Goal: Communication & Community: Answer question/provide support

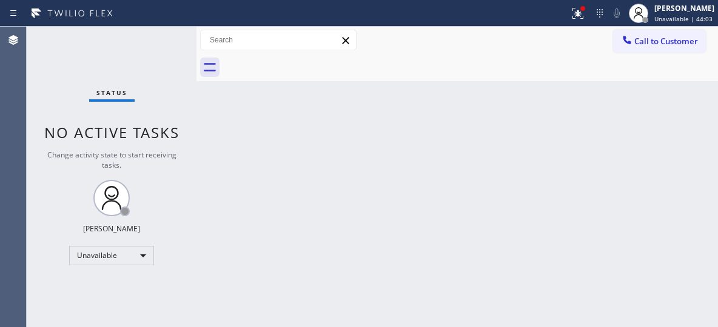
click at [545, 118] on div "Back to Dashboard Change Sender ID Customers Technicians Select a contact Outbo…" at bounding box center [456, 177] width 521 height 301
drag, startPoint x: 645, startPoint y: 41, endPoint x: 581, endPoint y: 56, distance: 65.6
click at [645, 41] on span "Call to Customer" at bounding box center [666, 41] width 64 height 11
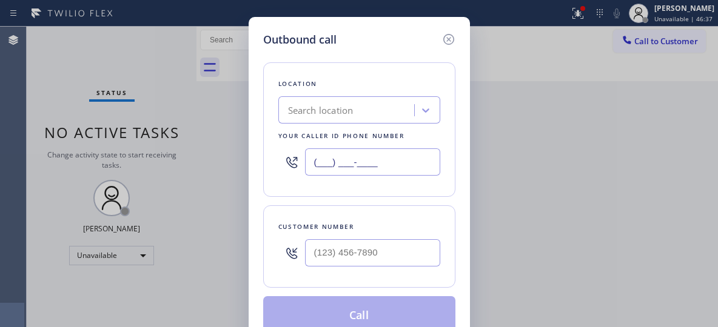
drag, startPoint x: 343, startPoint y: 164, endPoint x: 296, endPoint y: 154, distance: 47.7
click at [296, 154] on div "(___) ___-____" at bounding box center [359, 161] width 162 height 39
paste input "text"
type input "(___) ___-____"
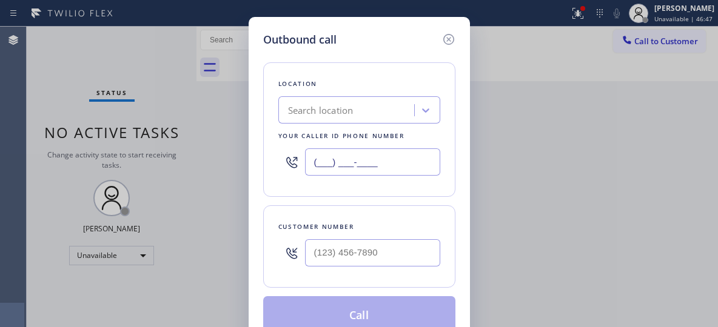
drag, startPoint x: 400, startPoint y: 159, endPoint x: 286, endPoint y: 160, distance: 114.6
click at [286, 161] on div "(___) ___-____" at bounding box center [359, 161] width 162 height 39
paste input "833) 558-1241"
type input "[PHONE_NUMBER]"
click at [364, 244] on input "(___) ___-____" at bounding box center [372, 253] width 135 height 27
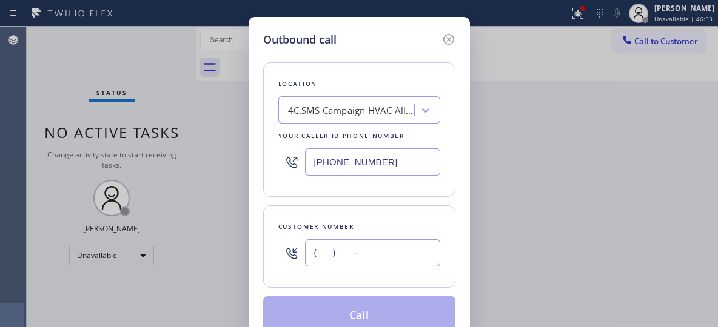
paste input "626) 679-8672"
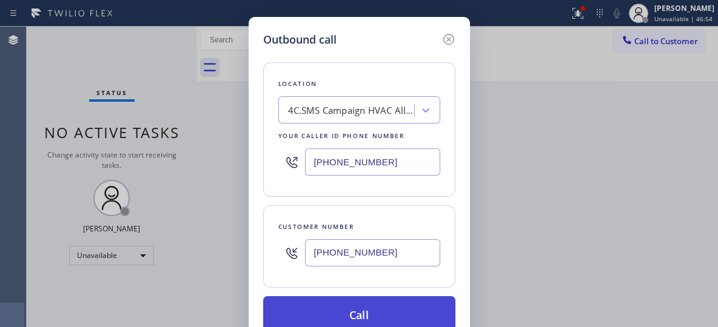
type input "[PHONE_NUMBER]"
click at [363, 309] on button "Call" at bounding box center [359, 315] width 192 height 39
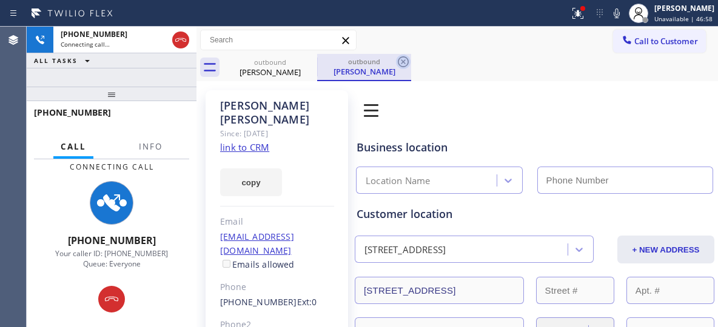
click at [342, 70] on div "[PERSON_NAME]" at bounding box center [364, 71] width 92 height 11
type input "[PHONE_NUMBER]"
click at [401, 61] on icon at bounding box center [403, 62] width 15 height 15
click at [167, 144] on button "Info" at bounding box center [151, 147] width 38 height 24
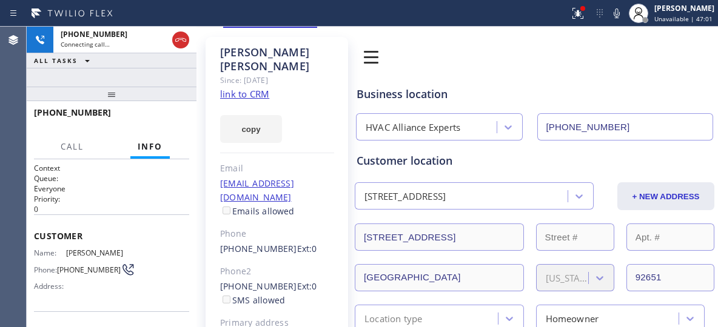
scroll to position [61, 0]
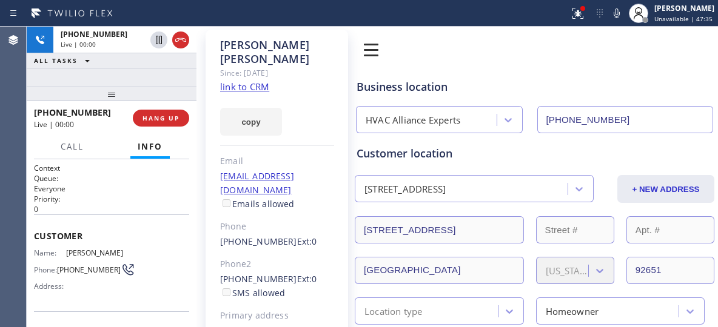
drag, startPoint x: 162, startPoint y: 114, endPoint x: 357, endPoint y: 0, distance: 225.0
click at [162, 111] on button "HANG UP" at bounding box center [161, 118] width 56 height 17
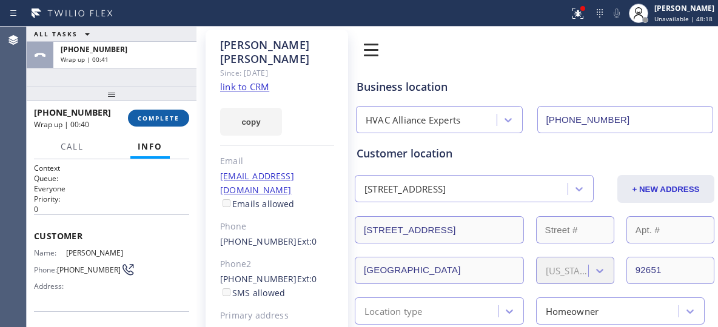
click at [166, 115] on span "COMPLETE" at bounding box center [159, 118] width 42 height 8
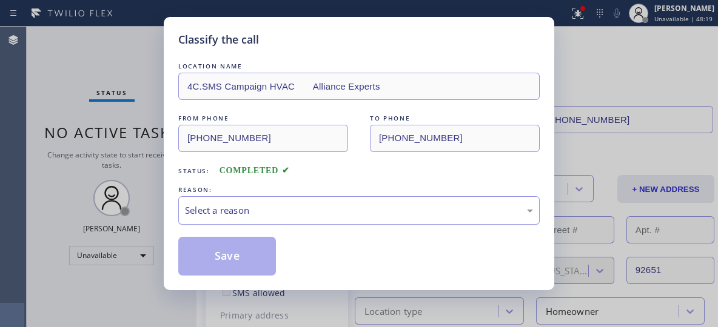
click at [363, 207] on div "Select a reason" at bounding box center [359, 211] width 348 height 14
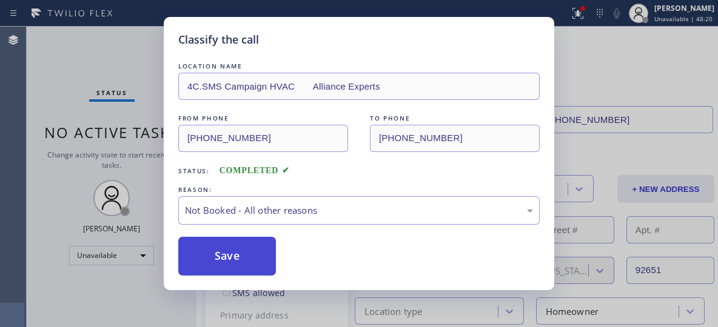
click at [203, 263] on button "Save" at bounding box center [227, 256] width 98 height 39
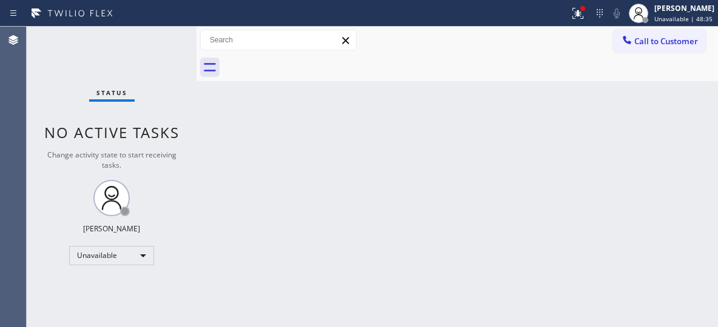
drag, startPoint x: 464, startPoint y: 151, endPoint x: 474, endPoint y: 144, distance: 12.1
click at [464, 151] on div "Back to Dashboard Change Sender ID Customers Technicians Select a contact Outbo…" at bounding box center [456, 177] width 521 height 301
drag, startPoint x: 663, startPoint y: 39, endPoint x: 370, endPoint y: 119, distance: 303.2
click at [662, 39] on span "Call to Customer" at bounding box center [666, 41] width 64 height 11
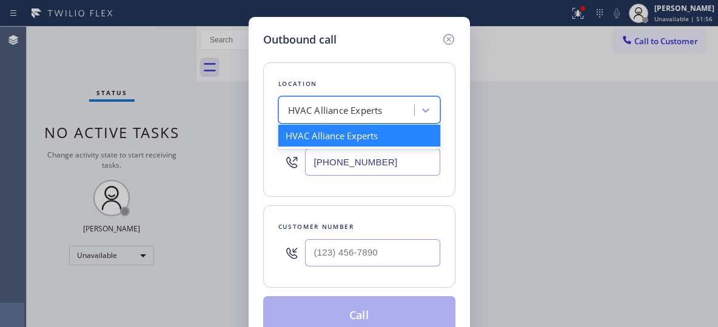
click at [348, 102] on div "HVAC Alliance Experts" at bounding box center [348, 110] width 132 height 21
paste input "Local Trusted Electricians [GEOGRAPHIC_DATA]"
type input "Local Trusted Electricians [GEOGRAPHIC_DATA]"
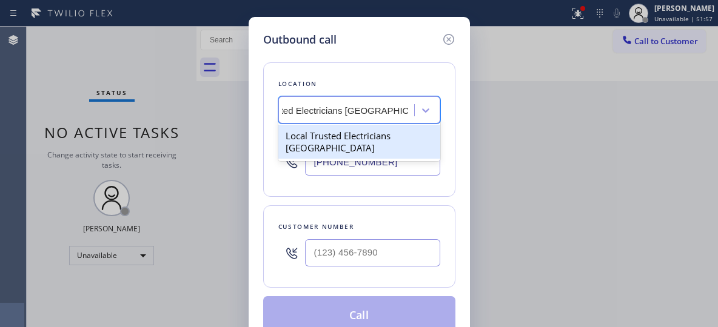
drag, startPoint x: 353, startPoint y: 139, endPoint x: 451, endPoint y: 47, distance: 133.4
click at [354, 138] on div "Local Trusted Electricians [GEOGRAPHIC_DATA]" at bounding box center [359, 142] width 162 height 34
type input "[PHONE_NUMBER]"
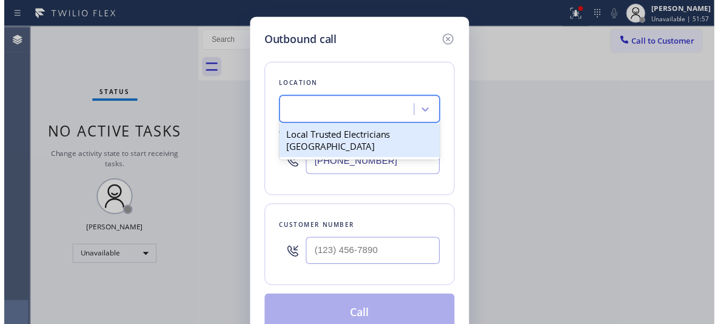
scroll to position [0, 1]
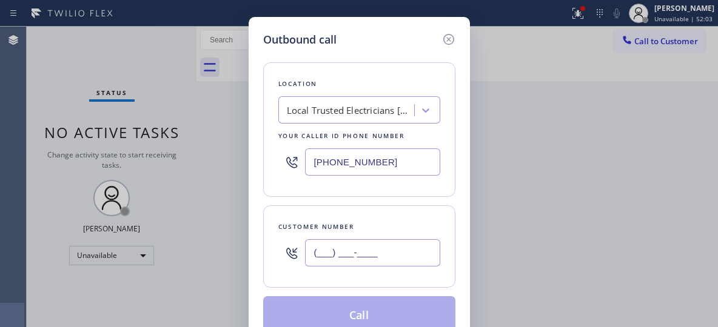
click at [342, 246] on input "(___) ___-____" at bounding box center [372, 253] width 135 height 27
paste input "714) 336-0326"
type input "[PHONE_NUMBER]"
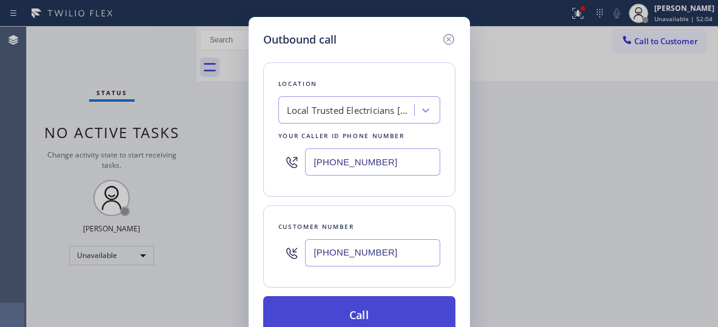
click at [380, 311] on button "Call" at bounding box center [359, 315] width 192 height 39
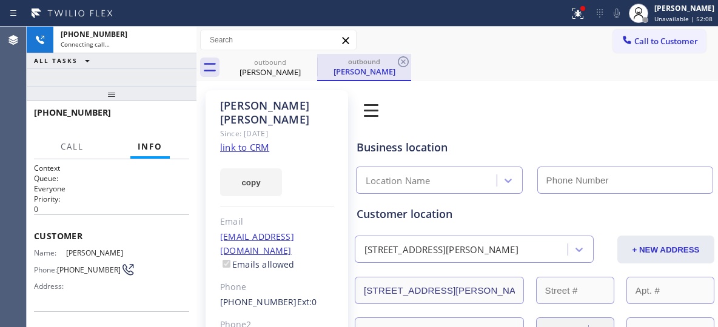
type input "[PHONE_NUMBER]"
click at [374, 63] on div "outbound" at bounding box center [364, 61] width 92 height 9
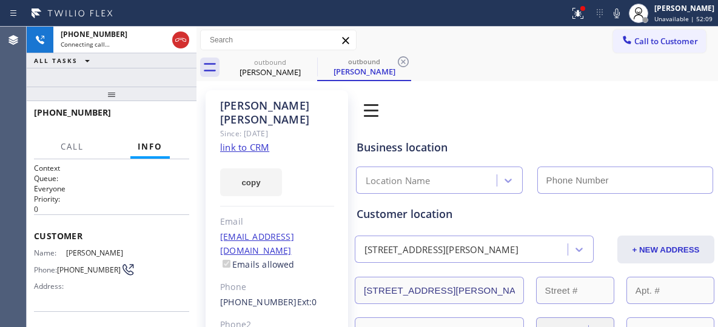
click at [402, 62] on icon at bounding box center [403, 62] width 15 height 15
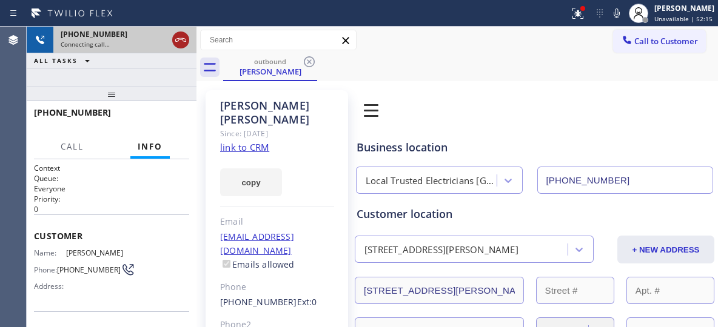
click at [183, 43] on icon at bounding box center [180, 40] width 15 height 15
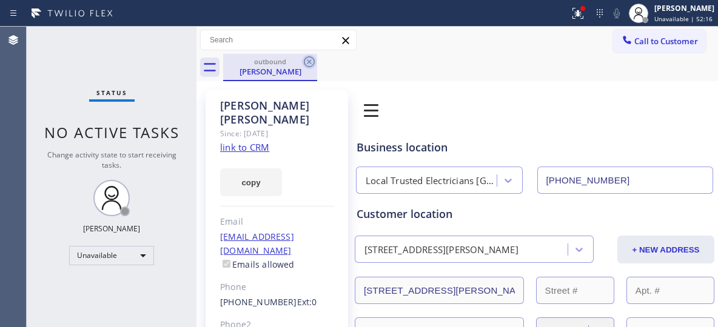
click at [310, 64] on icon at bounding box center [309, 62] width 15 height 15
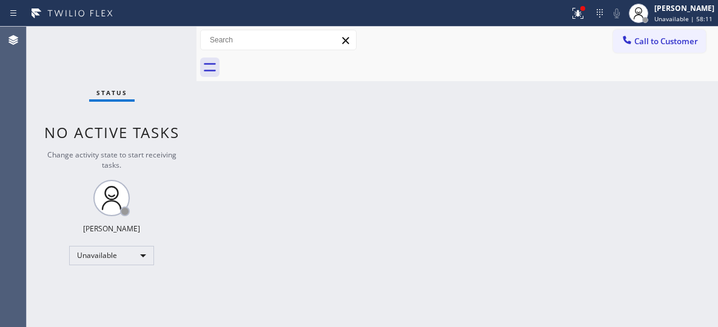
drag, startPoint x: 643, startPoint y: 33, endPoint x: 636, endPoint y: 44, distance: 13.1
click at [642, 33] on button "Call to Customer" at bounding box center [659, 41] width 93 height 23
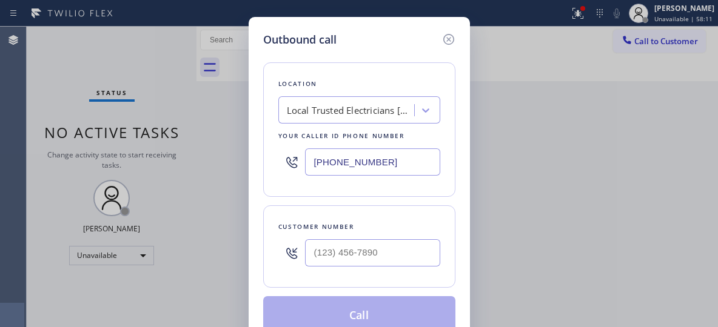
drag, startPoint x: 354, startPoint y: 157, endPoint x: 245, endPoint y: 90, distance: 127.9
click at [256, 110] on div "Outbound call Location Local Trusted Electricians [GEOGRAPHIC_DATA] Your caller…" at bounding box center [359, 183] width 221 height 333
paste input "877) 618-6771"
type input "[PHONE_NUMBER]"
click at [338, 252] on input "(___) ___-____" at bounding box center [372, 253] width 135 height 27
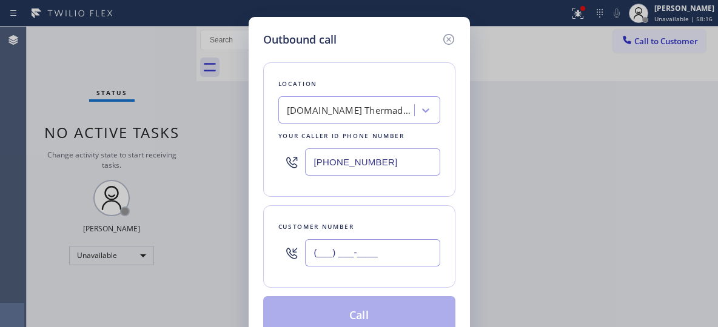
paste input "786) 509-3953"
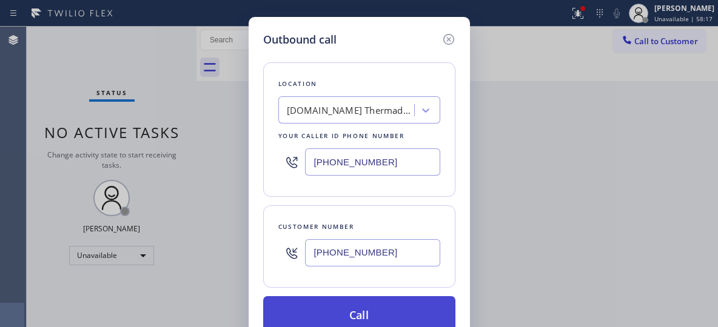
type input "[PHONE_NUMBER]"
click at [344, 306] on button "Call" at bounding box center [359, 315] width 192 height 39
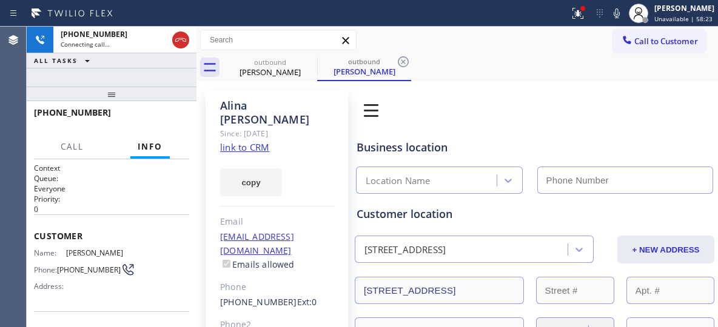
type input "[PHONE_NUMBER]"
drag, startPoint x: 398, startPoint y: 64, endPoint x: 136, endPoint y: 104, distance: 264.4
click at [398, 64] on icon at bounding box center [403, 62] width 15 height 15
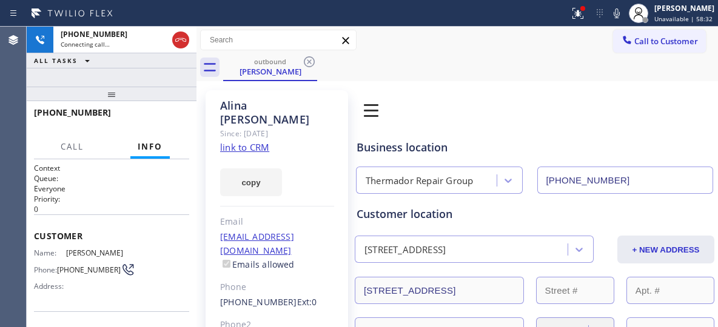
drag, startPoint x: 119, startPoint y: 98, endPoint x: 114, endPoint y: 73, distance: 25.5
click at [114, 73] on div "[PHONE_NUMBER] Connecting call… ALL TASKS ALL TASKS ACTIVE TASKS TASKS IN WRAP …" at bounding box center [112, 177] width 170 height 301
drag, startPoint x: 108, startPoint y: 76, endPoint x: 110, endPoint y: 65, distance: 10.5
click at [110, 65] on div "[PHONE_NUMBER] Connecting call… ALL TASKS ALL TASKS ACTIVE TASKS TASKS IN WRAP …" at bounding box center [112, 57] width 170 height 60
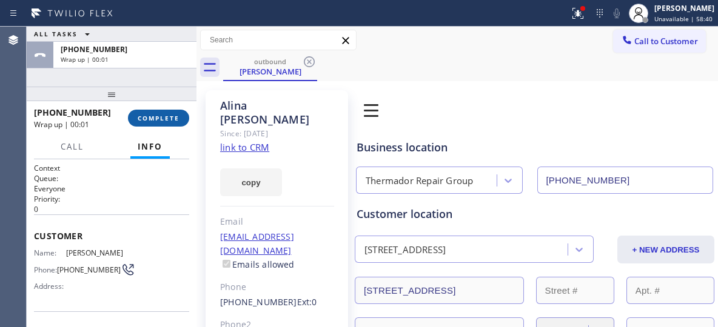
click at [154, 115] on span "COMPLETE" at bounding box center [159, 118] width 42 height 8
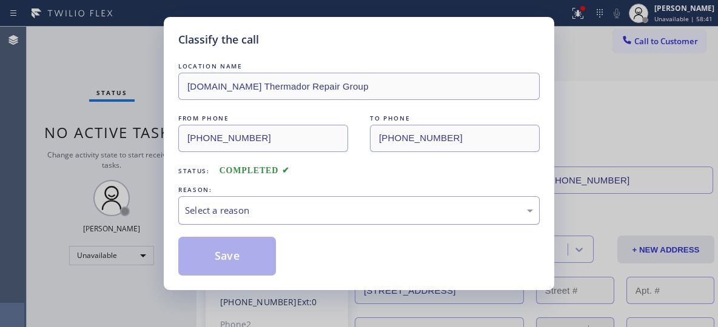
drag, startPoint x: 344, startPoint y: 210, endPoint x: 333, endPoint y: 222, distance: 15.9
click at [344, 212] on div "Select a reason" at bounding box center [359, 211] width 348 height 14
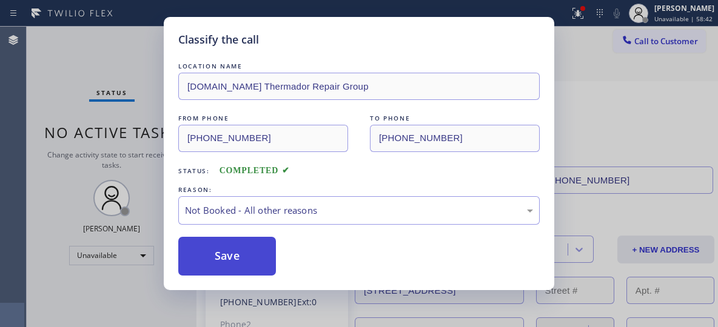
click at [263, 260] on button "Save" at bounding box center [227, 256] width 98 height 39
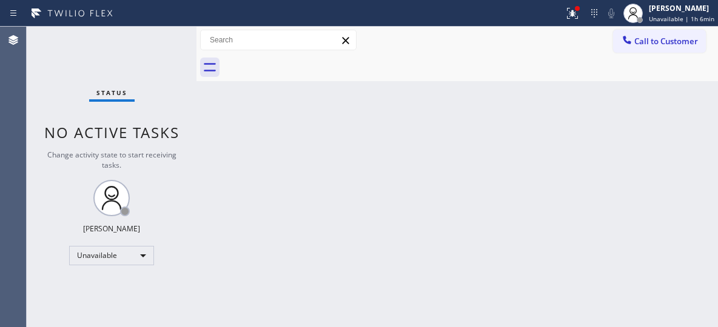
drag, startPoint x: 649, startPoint y: 44, endPoint x: 616, endPoint y: 52, distance: 34.1
click at [649, 44] on span "Call to Customer" at bounding box center [666, 41] width 64 height 11
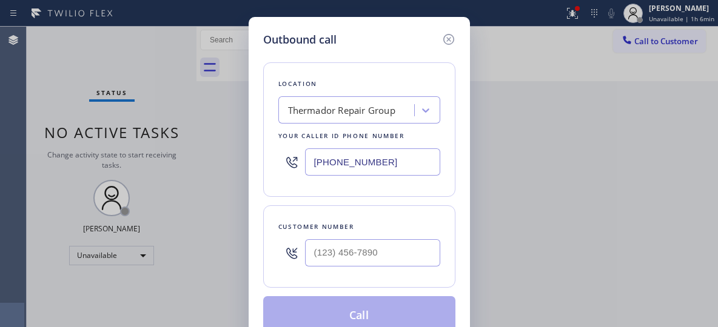
drag, startPoint x: 381, startPoint y: 162, endPoint x: 293, endPoint y: 133, distance: 92.4
click at [296, 138] on div "Location Thermador Repair Group Your caller id phone number [PHONE_NUMBER]" at bounding box center [359, 129] width 192 height 135
paste input "949) 239-1524"
type input "[PHONE_NUMBER]"
drag, startPoint x: 343, startPoint y: 248, endPoint x: 346, endPoint y: 238, distance: 10.0
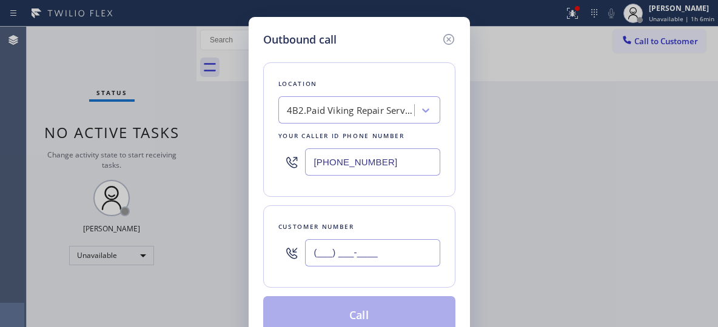
click at [344, 248] on input "(___) ___-____" at bounding box center [372, 253] width 135 height 27
paste input "310) 849-9264"
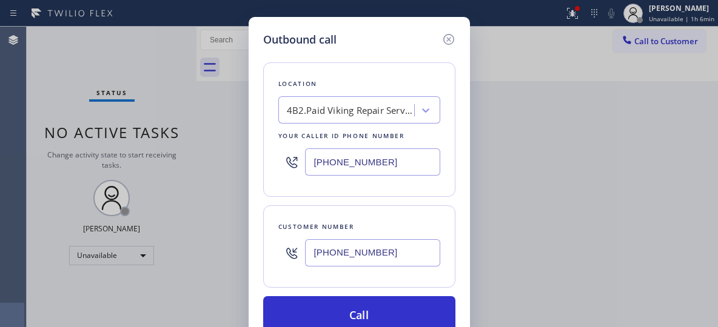
type input "[PHONE_NUMBER]"
click at [448, 41] on icon at bounding box center [448, 39] width 15 height 15
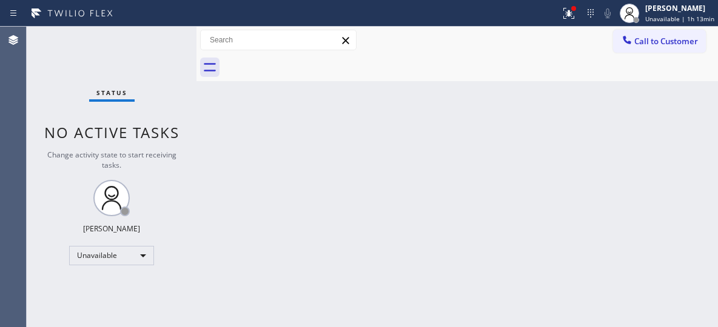
drag, startPoint x: 523, startPoint y: 173, endPoint x: 501, endPoint y: 147, distance: 33.6
click at [516, 166] on div "Back to Dashboard Change Sender ID Customers Technicians Select a contact Outbo…" at bounding box center [456, 177] width 521 height 301
drag, startPoint x: 648, startPoint y: 38, endPoint x: 404, endPoint y: 121, distance: 258.3
click at [645, 38] on span "Call to Customer" at bounding box center [666, 41] width 64 height 11
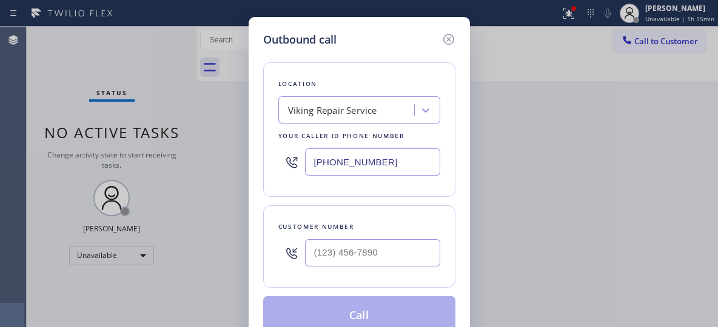
drag, startPoint x: 327, startPoint y: 158, endPoint x: 268, endPoint y: 124, distance: 67.6
click at [257, 150] on div "Outbound call Location Viking Repair Service Your caller id phone number [PHONE…" at bounding box center [359, 183] width 221 height 333
paste input "text"
type input "[PHONE_NUMBER]"
drag, startPoint x: 366, startPoint y: 254, endPoint x: 275, endPoint y: 253, distance: 90.4
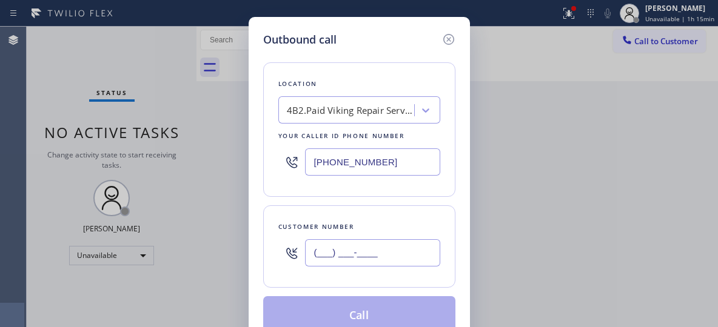
click at [275, 253] on div "Customer number (___) ___-____" at bounding box center [359, 247] width 192 height 82
paste input "310) 849-9264"
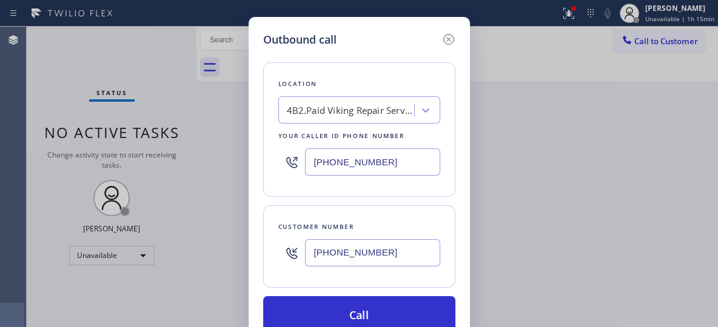
type input "[PHONE_NUMBER]"
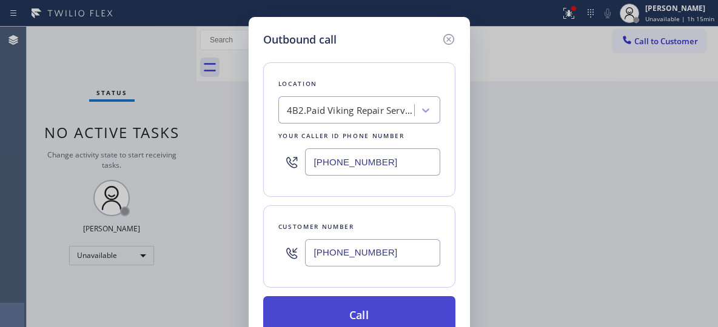
click at [360, 306] on button "Call" at bounding box center [359, 315] width 192 height 39
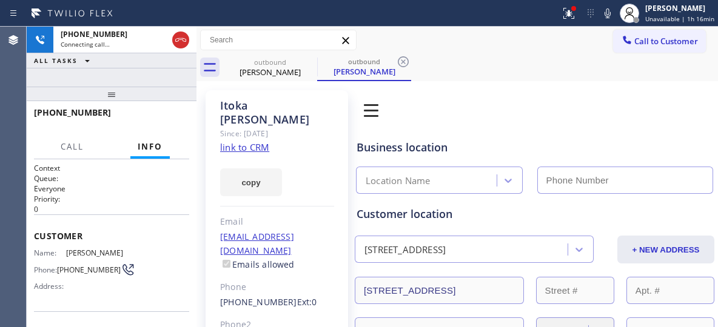
type input "[PHONE_NUMBER]"
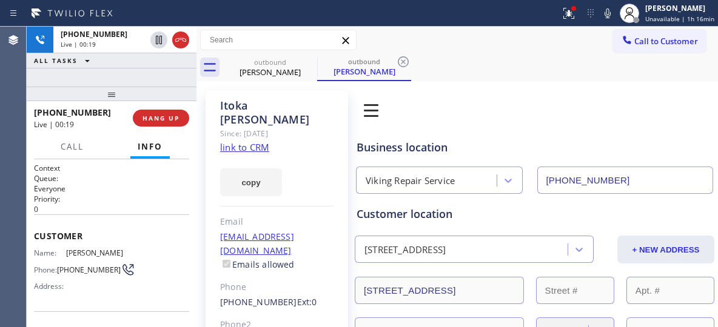
drag, startPoint x: 400, startPoint y: 60, endPoint x: 419, endPoint y: 2, distance: 61.4
click at [400, 61] on icon at bounding box center [403, 62] width 15 height 15
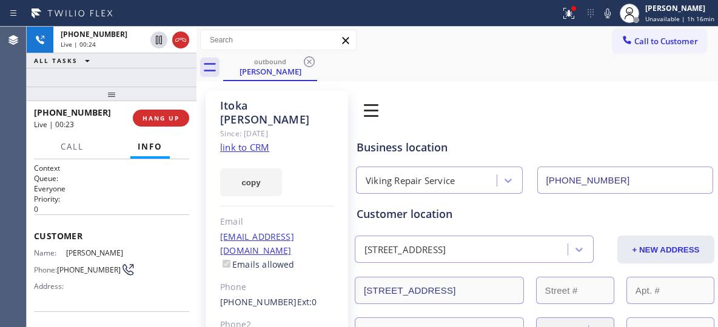
drag, startPoint x: 126, startPoint y: 95, endPoint x: 127, endPoint y: 82, distance: 12.9
click at [127, 82] on div "[PHONE_NUMBER] Live | 00:24 ALL TASKS ALL TASKS ACTIVE TASKS TASKS IN WRAP UP […" at bounding box center [112, 177] width 170 height 301
click at [159, 87] on div at bounding box center [112, 94] width 170 height 15
click at [167, 116] on span "HANG UP" at bounding box center [160, 118] width 37 height 8
click at [168, 116] on span "HANG UP" at bounding box center [160, 118] width 37 height 8
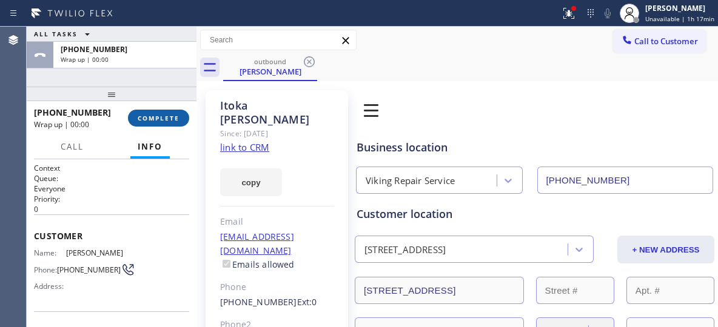
click at [167, 116] on span "COMPLETE" at bounding box center [159, 118] width 42 height 8
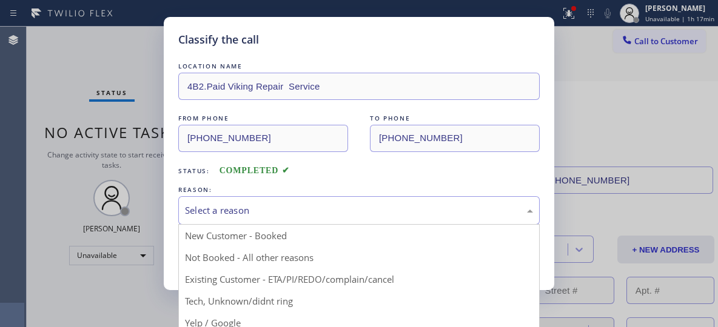
drag, startPoint x: 367, startPoint y: 211, endPoint x: 362, endPoint y: 215, distance: 6.4
click at [367, 214] on div "Select a reason" at bounding box center [359, 211] width 348 height 14
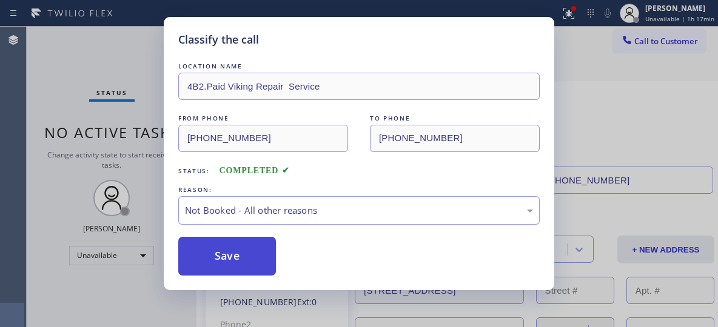
click at [253, 257] on button "Save" at bounding box center [227, 256] width 98 height 39
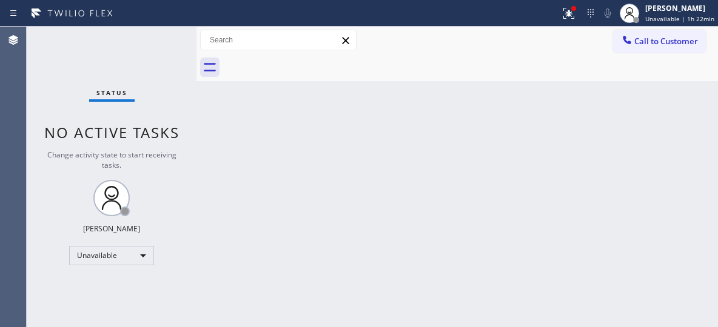
drag, startPoint x: 642, startPoint y: 41, endPoint x: 539, endPoint y: 65, distance: 105.9
click at [639, 41] on span "Call to Customer" at bounding box center [666, 41] width 64 height 11
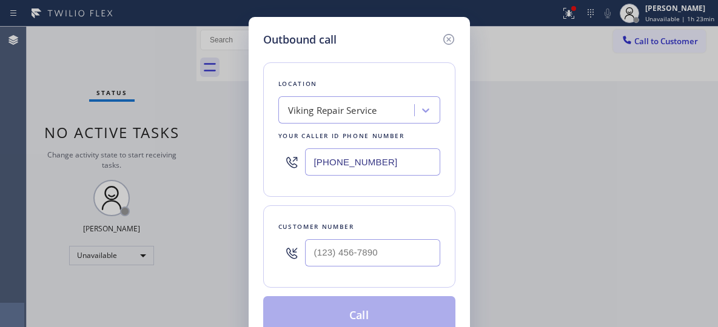
drag, startPoint x: 382, startPoint y: 168, endPoint x: 264, endPoint y: 133, distance: 122.8
click at [270, 151] on div "Location Viking Repair Service Your caller id phone number [PHONE_NUMBER]" at bounding box center [359, 129] width 192 height 135
paste input "714) 463-1800"
type input "[PHONE_NUMBER]"
click at [362, 241] on input "(___) ___-____" at bounding box center [372, 253] width 135 height 27
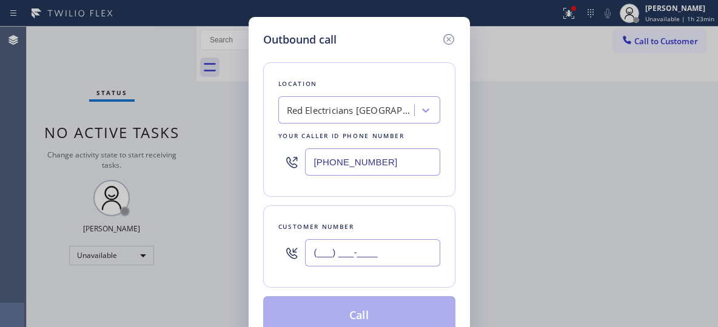
paste input "281) 697-0891"
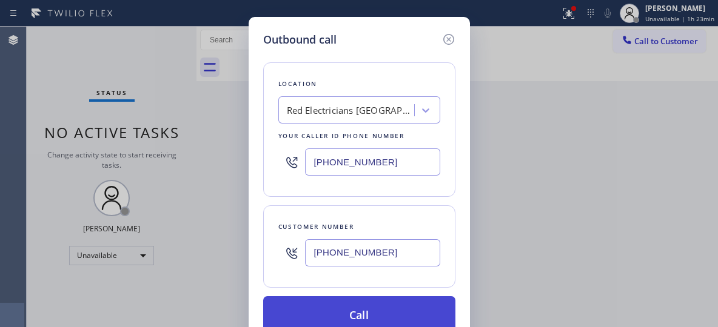
type input "[PHONE_NUMBER]"
click at [380, 310] on button "Call" at bounding box center [359, 315] width 192 height 39
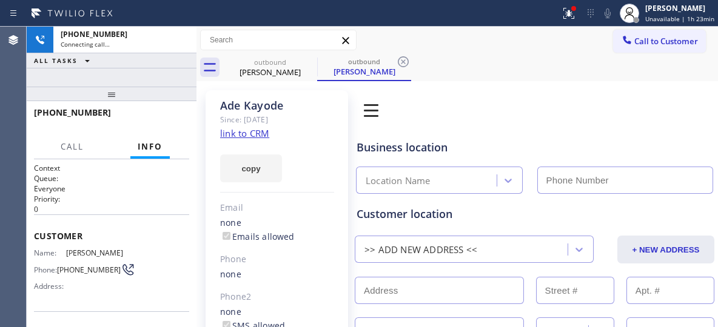
type input "[PHONE_NUMBER]"
click at [406, 59] on icon at bounding box center [403, 62] width 15 height 15
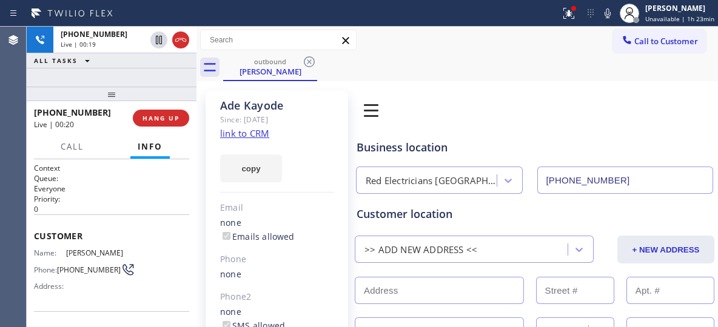
drag, startPoint x: 110, startPoint y: 98, endPoint x: 118, endPoint y: 78, distance: 21.7
click at [118, 78] on div "[PHONE_NUMBER] Live | 00:19 ALL TASKS ALL TASKS ACTIVE TASKS TASKS IN WRAP UP […" at bounding box center [112, 177] width 170 height 301
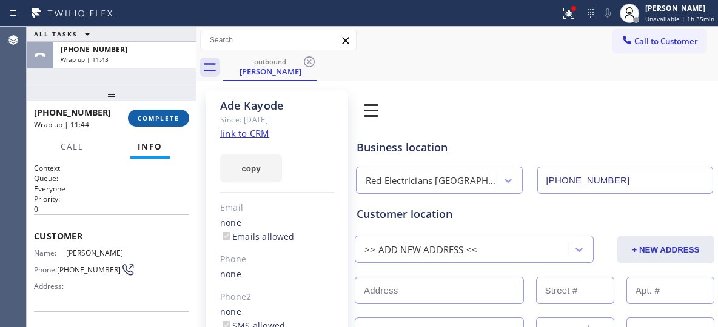
click at [183, 120] on button "COMPLETE" at bounding box center [158, 118] width 61 height 17
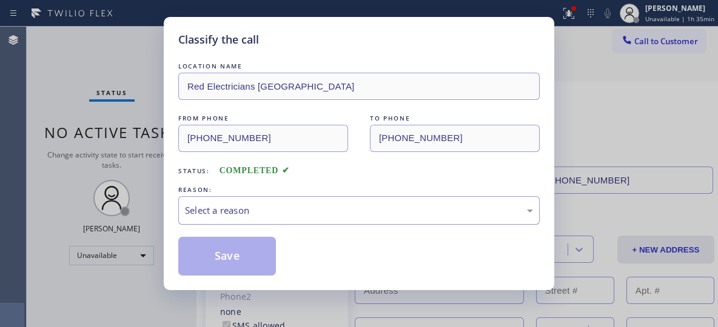
drag, startPoint x: 324, startPoint y: 209, endPoint x: 318, endPoint y: 214, distance: 7.7
click at [322, 211] on div "Select a reason" at bounding box center [359, 211] width 348 height 14
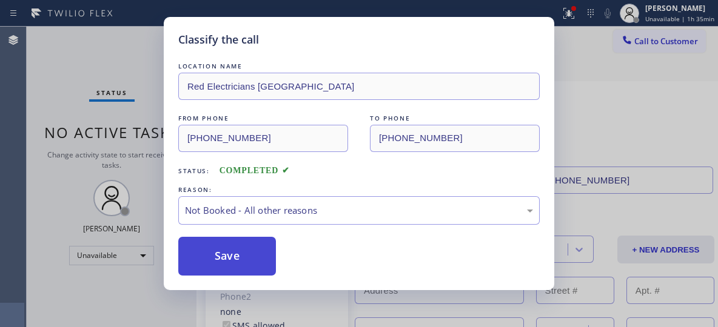
click at [243, 257] on button "Save" at bounding box center [227, 256] width 98 height 39
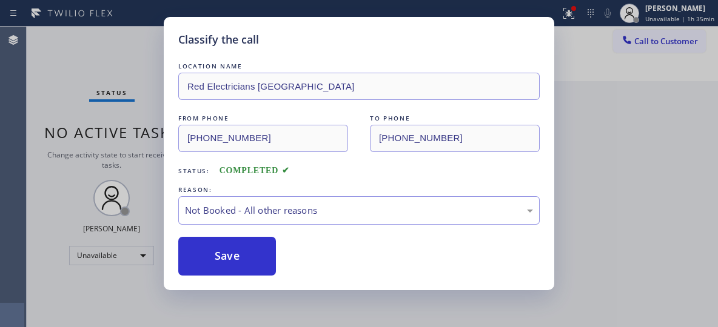
click at [635, 47] on div "Classify the call LOCATION NAME Red Electricians [GEOGRAPHIC_DATA] FROM PHONE […" at bounding box center [359, 163] width 718 height 327
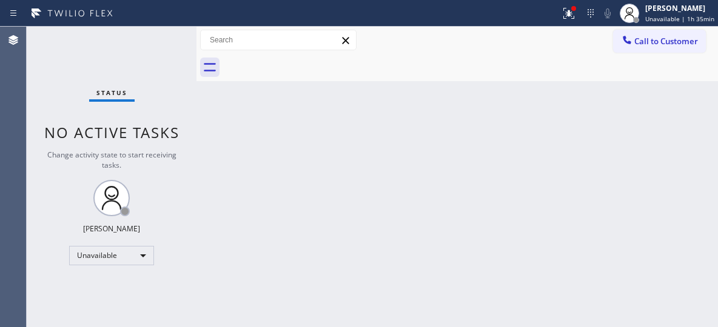
click at [634, 43] on div "Classify the call LOCATION NAME 4C.SMS Campaign HVAC Alliance Experts FROM PHON…" at bounding box center [372, 177] width 691 height 301
click at [649, 53] on div "Call to Customer Outbound call Location Red Electricians [GEOGRAPHIC_DATA] Your…" at bounding box center [456, 40] width 521 height 27
click at [649, 38] on span "Call to Customer" at bounding box center [666, 41] width 64 height 11
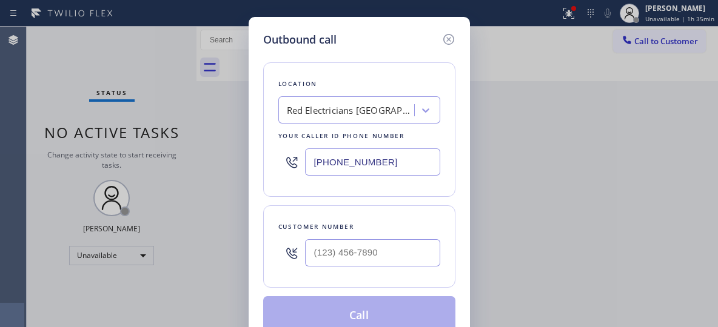
drag, startPoint x: 378, startPoint y: 155, endPoint x: 221, endPoint y: 121, distance: 160.7
click at [228, 129] on div "Outbound call Location Red Electricians [GEOGRAPHIC_DATA] Your caller id phone …" at bounding box center [359, 163] width 718 height 327
paste input "503) 714-9701"
type input "[PHONE_NUMBER]"
click at [380, 258] on input "(___) ___-____" at bounding box center [372, 253] width 135 height 27
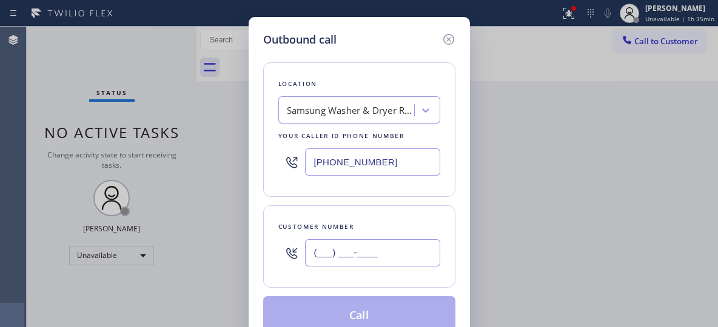
paste input "503) 933-6765"
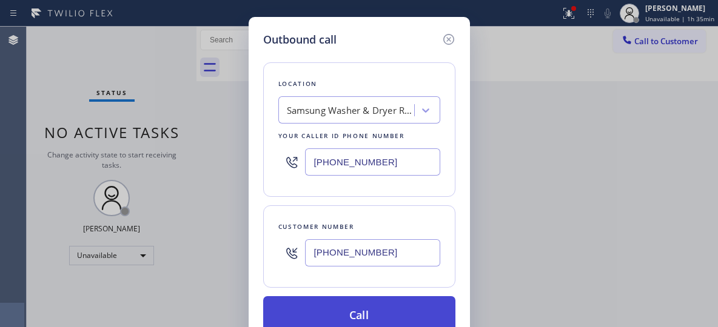
type input "[PHONE_NUMBER]"
click at [382, 313] on button "Call" at bounding box center [359, 315] width 192 height 39
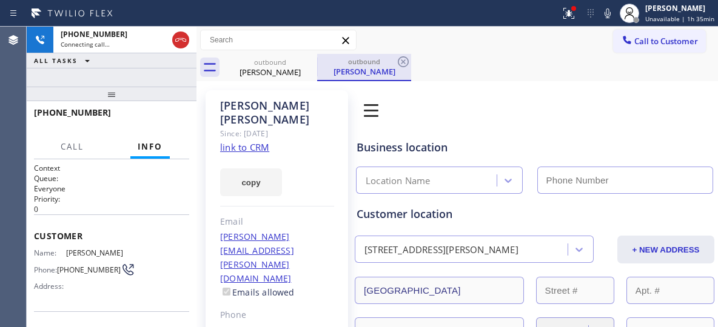
click at [338, 62] on div "outbound" at bounding box center [364, 61] width 92 height 9
type input "[PHONE_NUMBER]"
click at [401, 60] on icon at bounding box center [403, 62] width 15 height 15
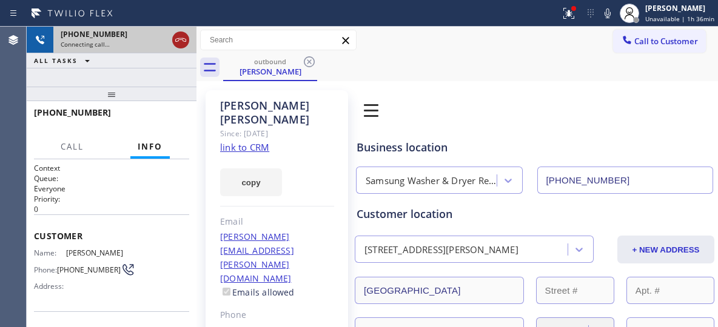
click at [182, 41] on icon at bounding box center [180, 40] width 15 height 15
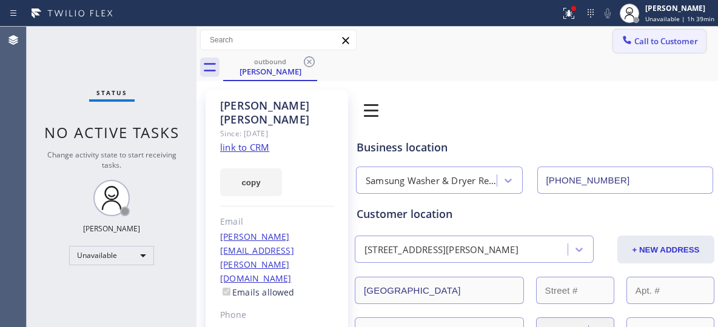
click at [656, 39] on span "Call to Customer" at bounding box center [666, 41] width 64 height 11
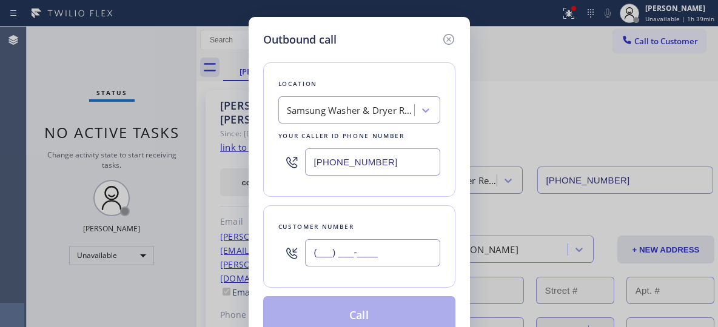
drag, startPoint x: 406, startPoint y: 252, endPoint x: 305, endPoint y: 249, distance: 100.7
click at [306, 249] on input "(___) ___-____" at bounding box center [372, 253] width 135 height 27
paste input "503) 933-6765"
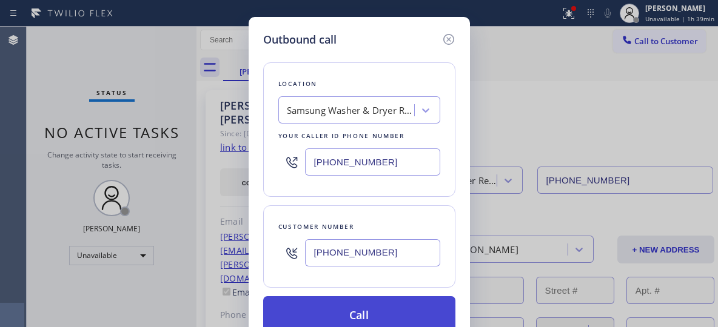
type input "[PHONE_NUMBER]"
click at [377, 317] on button "Call" at bounding box center [359, 315] width 192 height 39
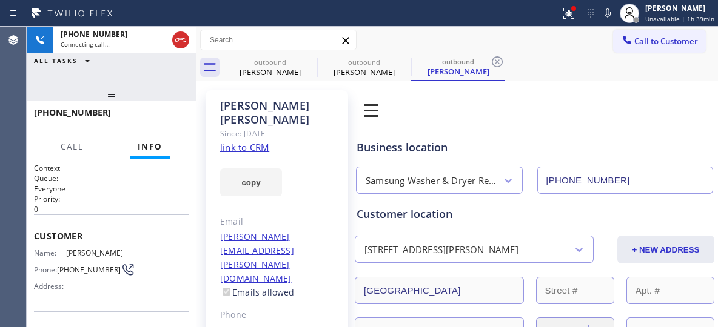
type input "[PHONE_NUMBER]"
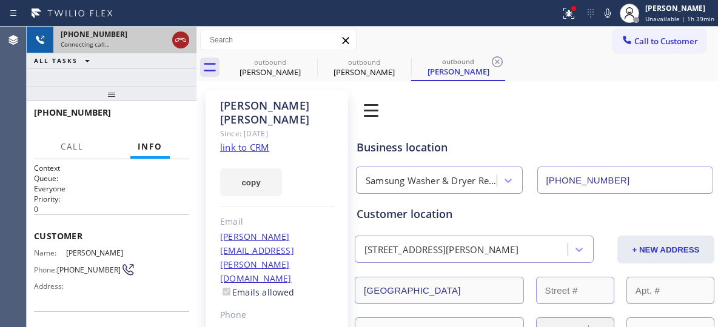
click at [180, 41] on icon at bounding box center [180, 40] width 15 height 15
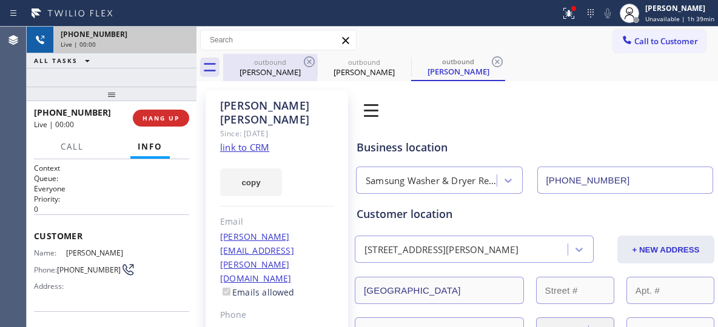
click at [275, 70] on div "[PERSON_NAME]" at bounding box center [270, 72] width 92 height 11
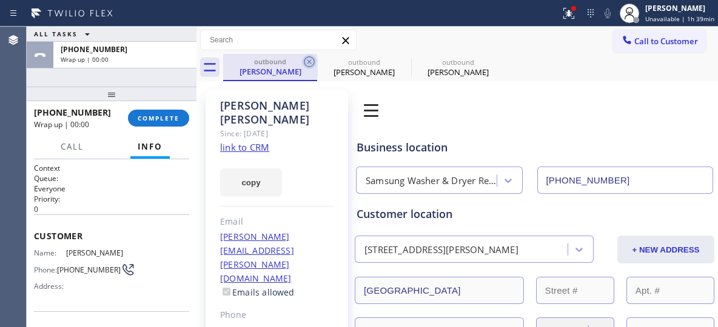
click at [310, 61] on icon at bounding box center [309, 61] width 11 height 11
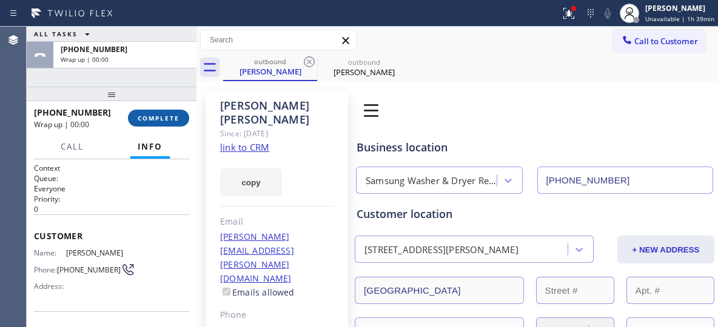
click at [164, 126] on button "COMPLETE" at bounding box center [158, 118] width 61 height 17
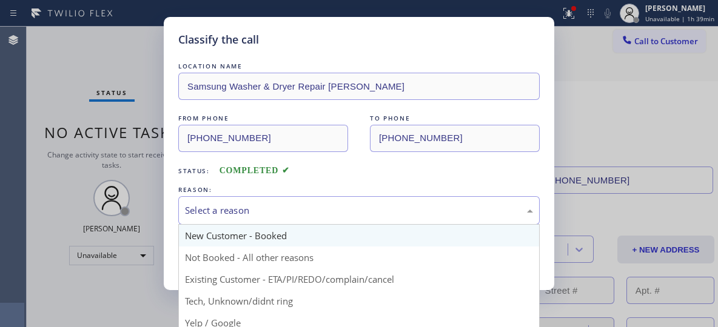
drag, startPoint x: 318, startPoint y: 210, endPoint x: 275, endPoint y: 246, distance: 56.0
click at [313, 212] on div "Select a reason" at bounding box center [359, 211] width 348 height 14
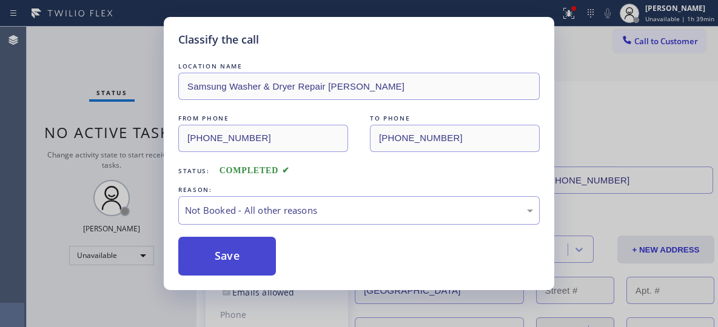
click at [261, 256] on button "Save" at bounding box center [227, 256] width 98 height 39
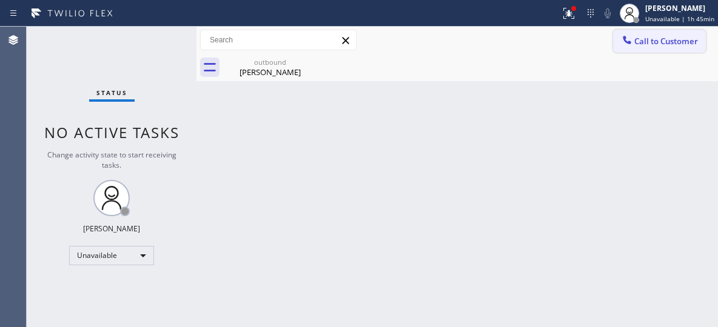
drag, startPoint x: 583, startPoint y: 59, endPoint x: 643, endPoint y: 42, distance: 62.5
click at [594, 59] on div "outbound [PERSON_NAME]" at bounding box center [470, 67] width 495 height 27
drag, startPoint x: 270, startPoint y: 68, endPoint x: 300, endPoint y: 67, distance: 29.1
click at [272, 68] on div "[PERSON_NAME]" at bounding box center [270, 72] width 92 height 11
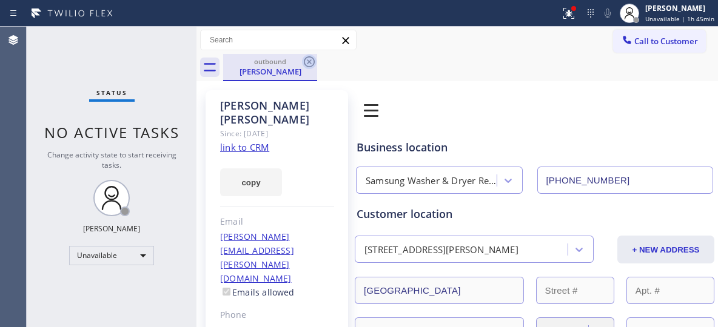
click at [307, 64] on icon at bounding box center [309, 61] width 11 height 11
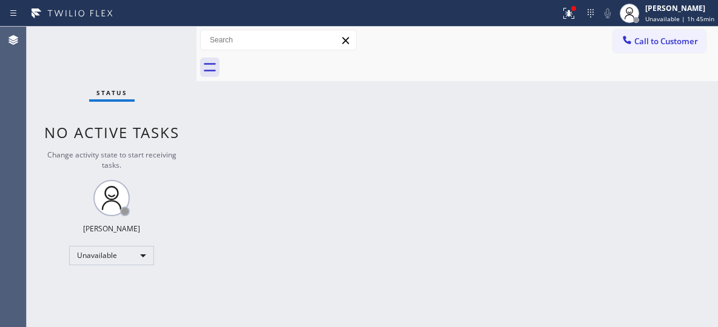
click at [641, 38] on span "Call to Customer" at bounding box center [666, 41] width 64 height 11
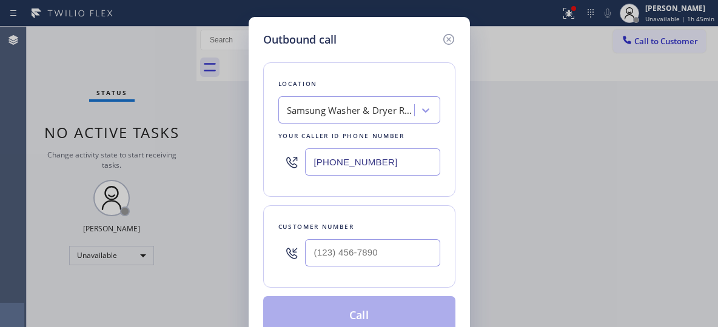
drag, startPoint x: 361, startPoint y: 160, endPoint x: 281, endPoint y: 136, distance: 83.5
click at [283, 140] on div "Location Samsung Washer & Dryer Repair [PERSON_NAME] Your caller id phone numbe…" at bounding box center [359, 129] width 192 height 135
paste input "855) 731-4952"
type input "[PHONE_NUMBER]"
drag, startPoint x: 387, startPoint y: 255, endPoint x: 252, endPoint y: 230, distance: 138.1
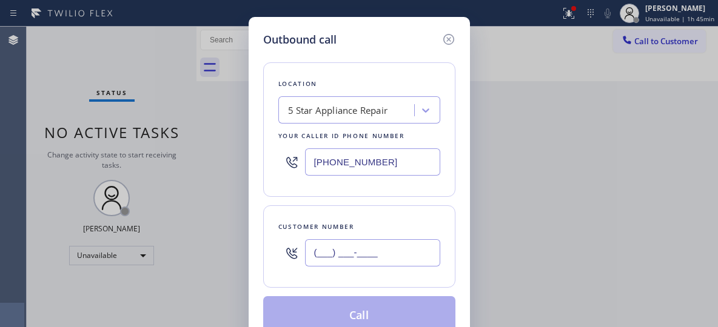
click at [263, 255] on div "Customer number (___) ___-____" at bounding box center [359, 247] width 192 height 82
paste input "855) 731-4952"
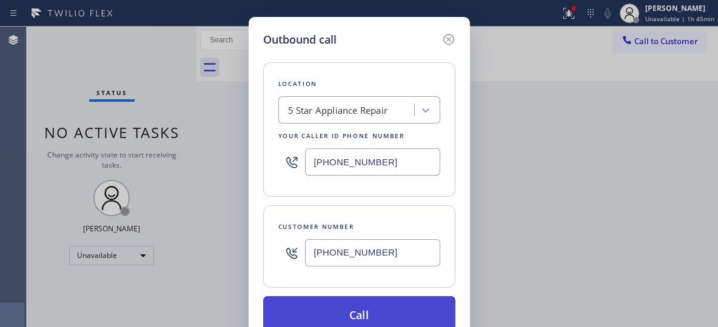
type input "[PHONE_NUMBER]"
drag, startPoint x: 359, startPoint y: 305, endPoint x: 363, endPoint y: 318, distance: 13.2
click at [362, 315] on button "Call" at bounding box center [359, 315] width 192 height 39
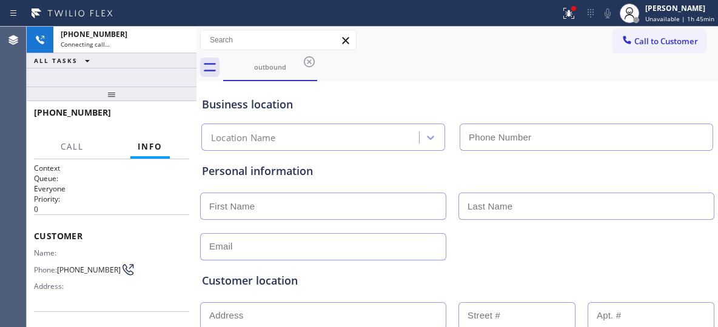
type input "[PHONE_NUMBER]"
drag, startPoint x: 178, startPoint y: 38, endPoint x: 271, endPoint y: 2, distance: 99.4
click at [178, 38] on icon at bounding box center [180, 40] width 15 height 15
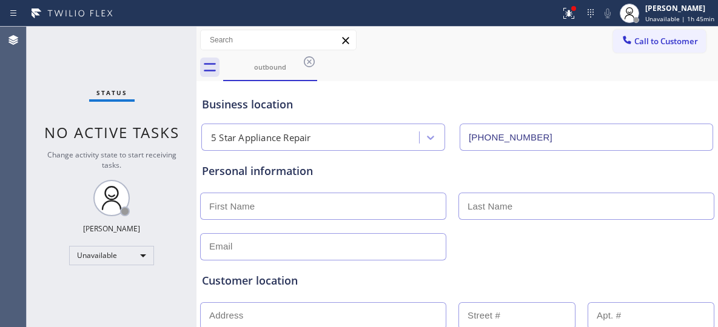
drag, startPoint x: 340, startPoint y: 40, endPoint x: 357, endPoint y: 41, distance: 17.0
click at [340, 41] on icon at bounding box center [345, 40] width 15 height 15
drag, startPoint x: 640, startPoint y: 41, endPoint x: 585, endPoint y: 49, distance: 55.8
click at [638, 41] on span "Call to Customer" at bounding box center [666, 41] width 64 height 11
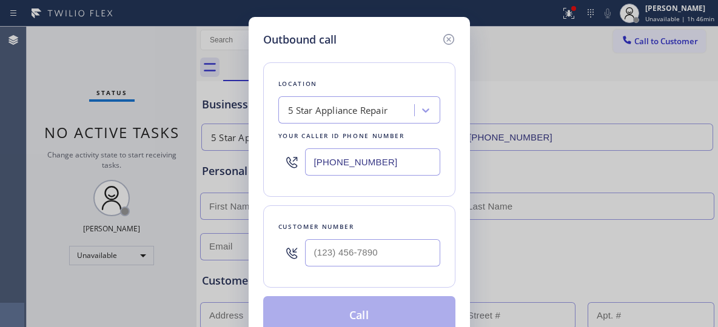
drag, startPoint x: 394, startPoint y: 158, endPoint x: 308, endPoint y: 145, distance: 87.1
click at [323, 163] on input "[PHONE_NUMBER]" at bounding box center [372, 162] width 135 height 27
click at [335, 249] on input "(___) ___-____" at bounding box center [372, 253] width 135 height 27
paste input "310) 963-2538"
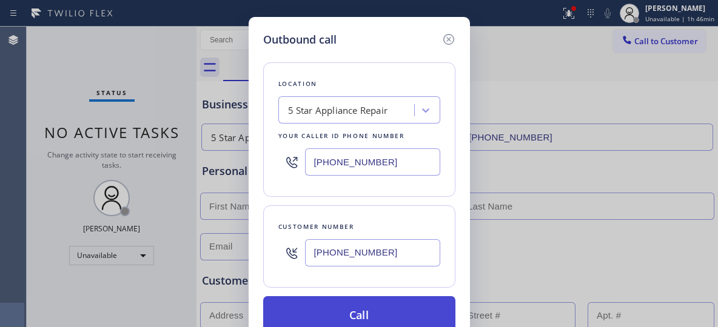
type input "[PHONE_NUMBER]"
click at [385, 306] on button "Call" at bounding box center [359, 315] width 192 height 39
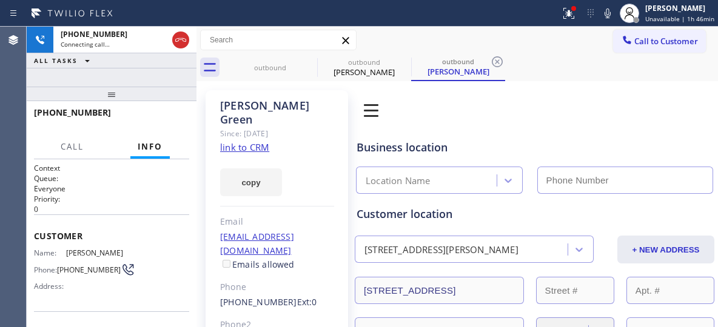
type input "[PHONE_NUMBER]"
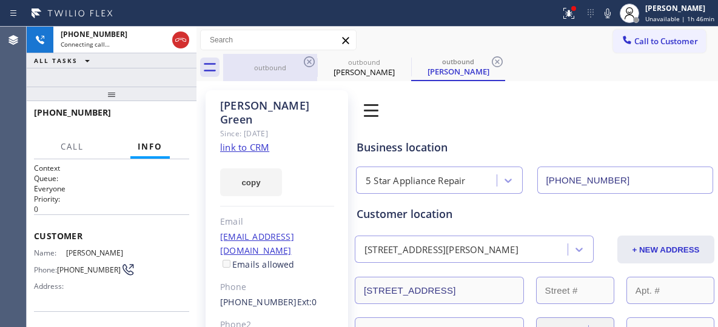
click at [280, 76] on div "outbound" at bounding box center [270, 67] width 92 height 27
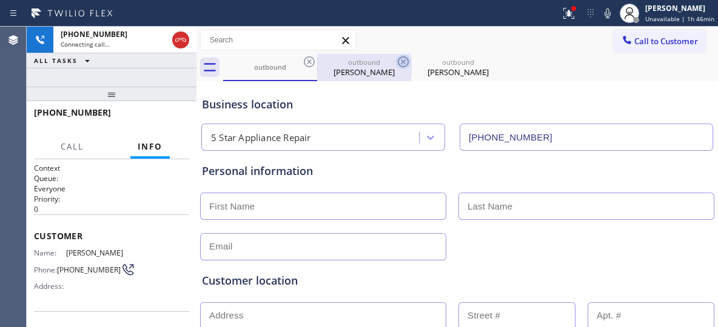
click at [400, 61] on icon at bounding box center [403, 62] width 15 height 15
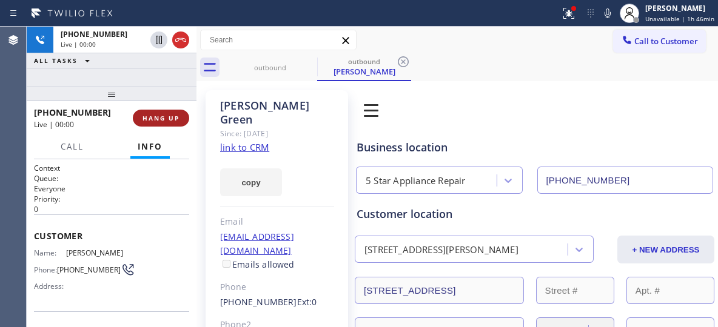
drag, startPoint x: 155, startPoint y: 118, endPoint x: 335, endPoint y: 1, distance: 214.8
click at [155, 117] on span "HANG UP" at bounding box center [160, 118] width 37 height 8
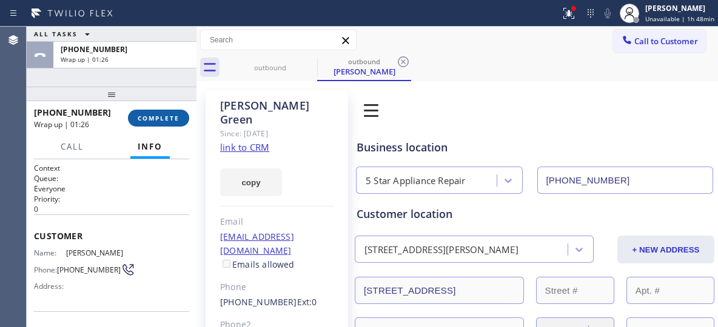
click at [158, 118] on span "COMPLETE" at bounding box center [159, 118] width 42 height 8
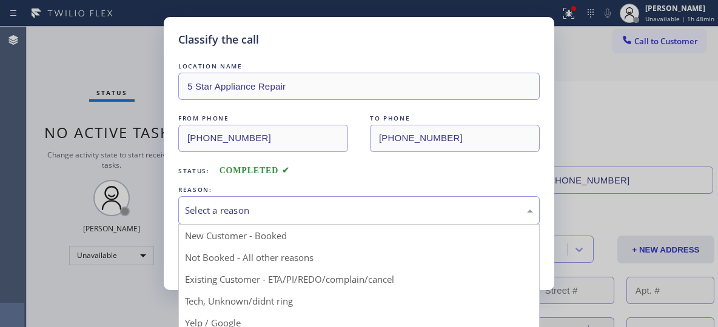
drag, startPoint x: 356, startPoint y: 216, endPoint x: 258, endPoint y: 235, distance: 100.1
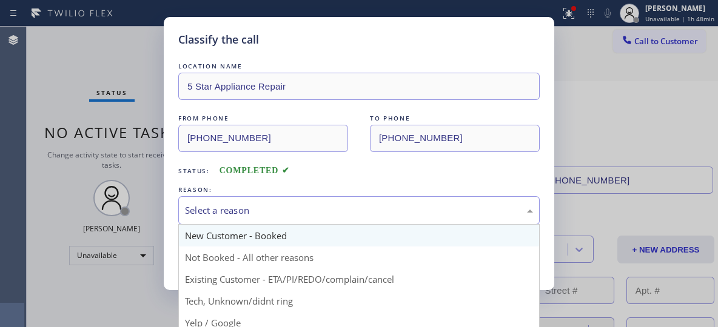
click at [355, 216] on div "Select a reason" at bounding box center [359, 211] width 348 height 14
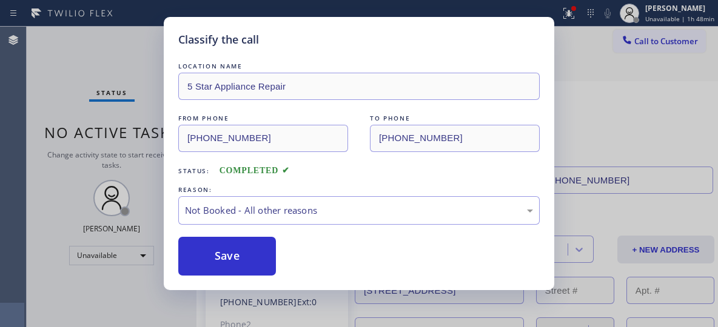
click at [226, 258] on button "Save" at bounding box center [227, 256] width 98 height 39
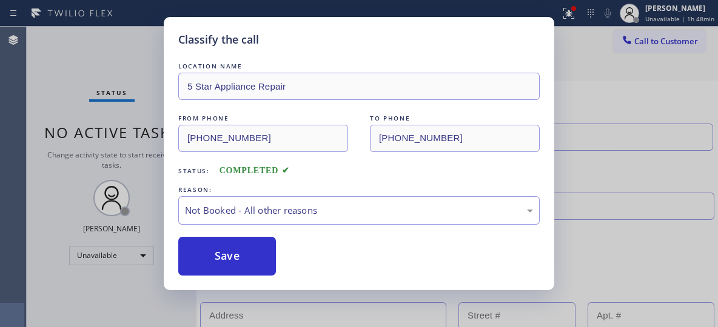
click at [595, 69] on div "Classify the call LOCATION NAME 5 Star Appliance Repair FROM PHONE [PHONE_NUMBE…" at bounding box center [359, 163] width 718 height 327
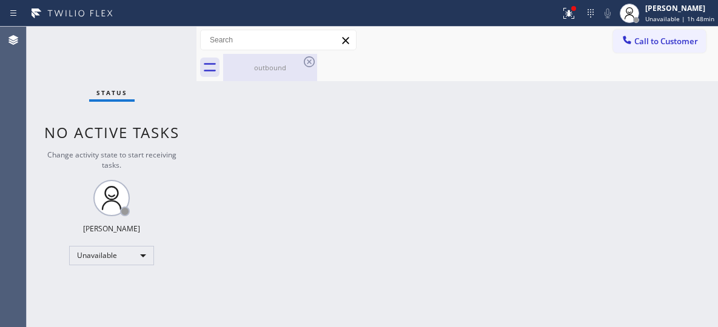
click at [284, 65] on div "outbound" at bounding box center [270, 67] width 92 height 9
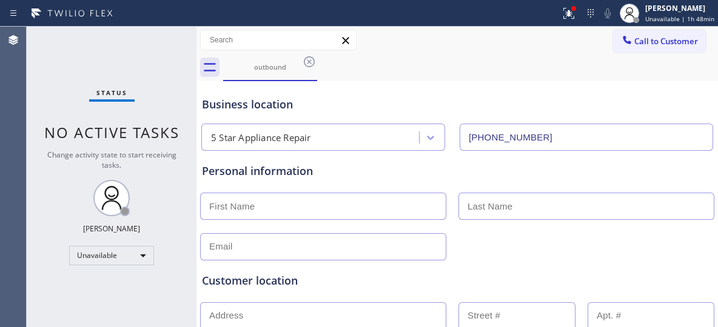
click at [304, 63] on icon at bounding box center [309, 62] width 15 height 15
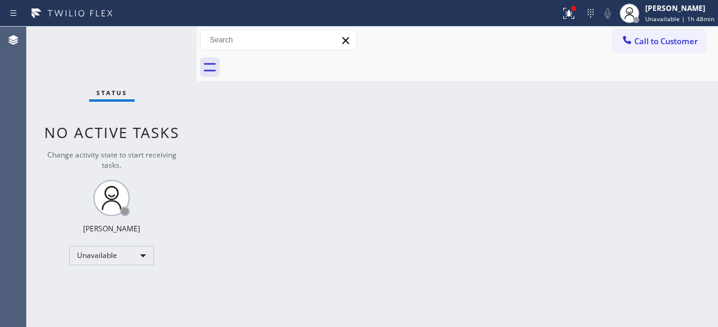
drag, startPoint x: 642, startPoint y: 39, endPoint x: 630, endPoint y: 42, distance: 12.5
click at [639, 40] on span "Call to Customer" at bounding box center [666, 41] width 64 height 11
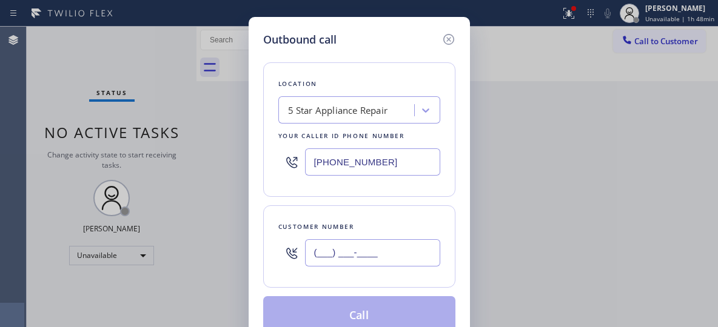
click at [299, 243] on div "(___) ___-____" at bounding box center [359, 252] width 162 height 39
paste input "310) 963-2538"
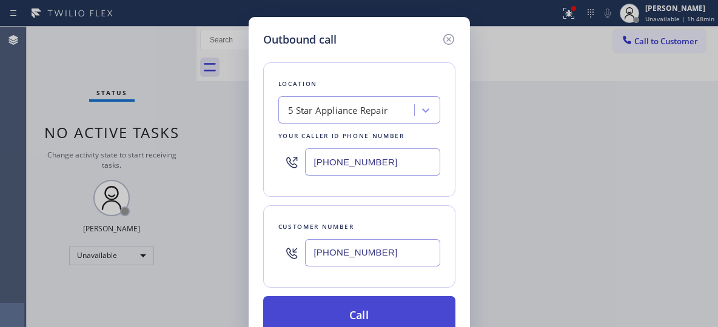
type input "[PHONE_NUMBER]"
drag, startPoint x: 371, startPoint y: 307, endPoint x: 382, endPoint y: 301, distance: 12.5
click at [371, 308] on button "Call" at bounding box center [359, 315] width 192 height 39
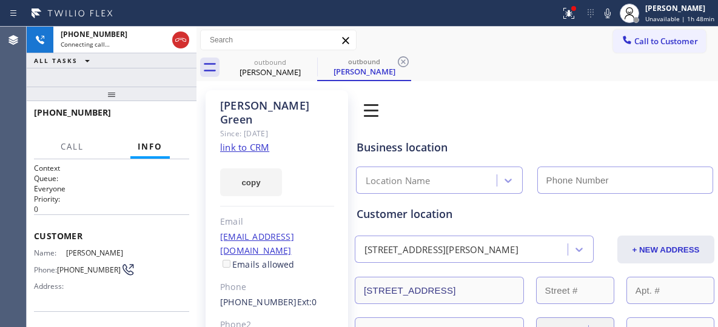
type input "[PHONE_NUMBER]"
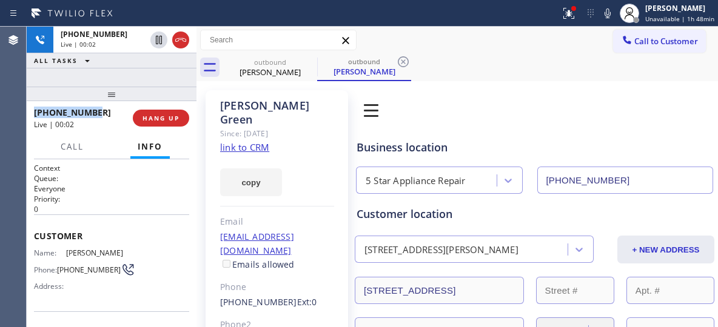
click at [36, 113] on div "[PHONE_NUMBER]" at bounding box center [79, 113] width 90 height 12
click at [169, 112] on button "HANG UP" at bounding box center [161, 118] width 56 height 17
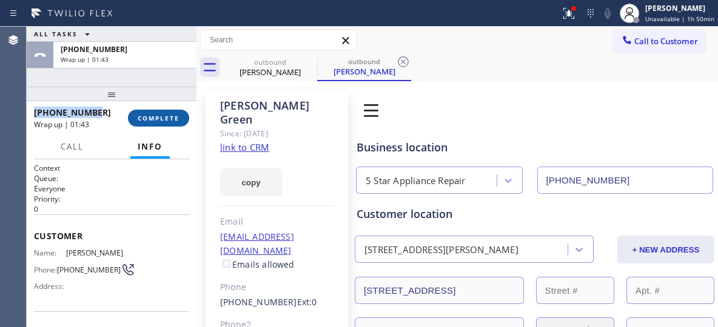
click at [164, 114] on span "COMPLETE" at bounding box center [159, 118] width 42 height 8
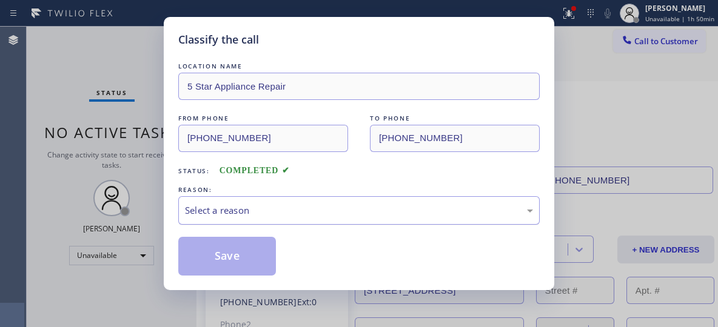
click at [329, 219] on div "Select a reason" at bounding box center [358, 210] width 361 height 28
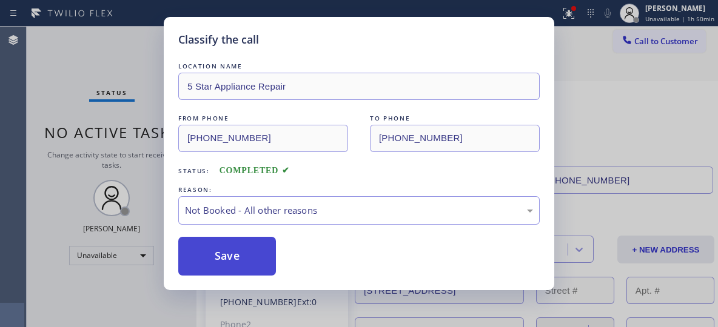
click at [244, 258] on button "Save" at bounding box center [227, 256] width 98 height 39
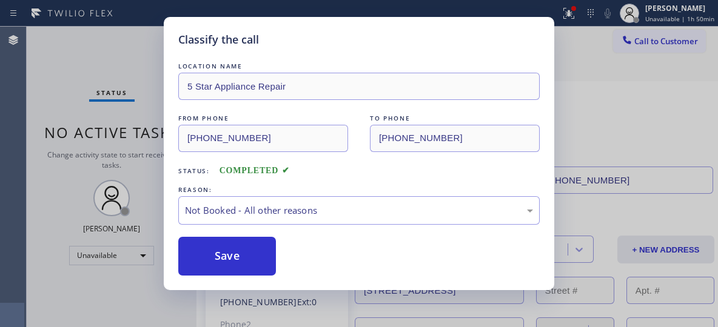
click at [133, 69] on div "Classify the call LOCATION NAME 5 Star Appliance Repair FROM PHONE [PHONE_NUMBE…" at bounding box center [359, 163] width 718 height 327
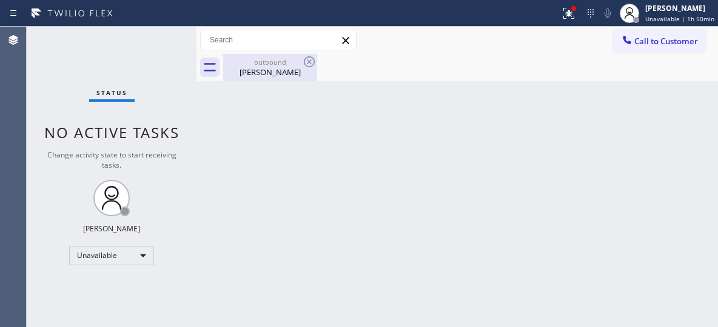
click at [272, 69] on div "[PERSON_NAME]" at bounding box center [270, 72] width 92 height 11
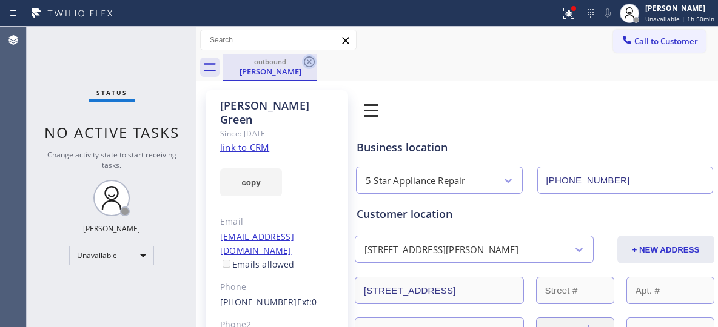
click at [306, 62] on icon at bounding box center [309, 62] width 15 height 15
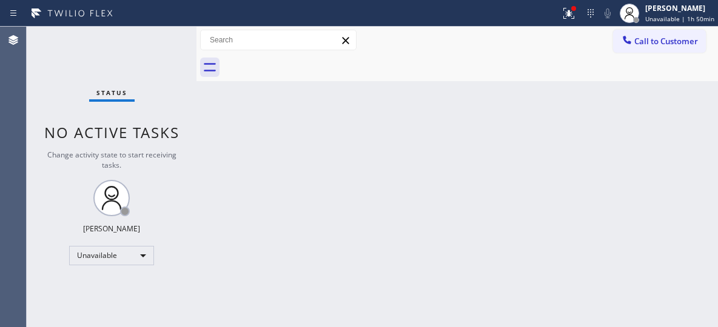
click at [339, 121] on div "Back to Dashboard Change Sender ID Customers Technicians Select a contact Outbo…" at bounding box center [456, 177] width 521 height 301
click at [669, 19] on span "Unavailable | 1h 50min" at bounding box center [679, 19] width 69 height 8
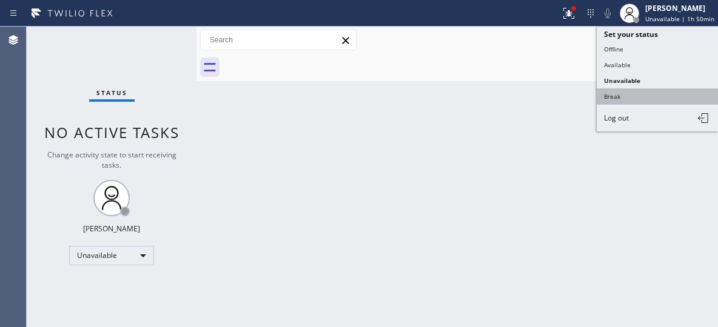
click at [625, 98] on button "Break" at bounding box center [657, 97] width 121 height 16
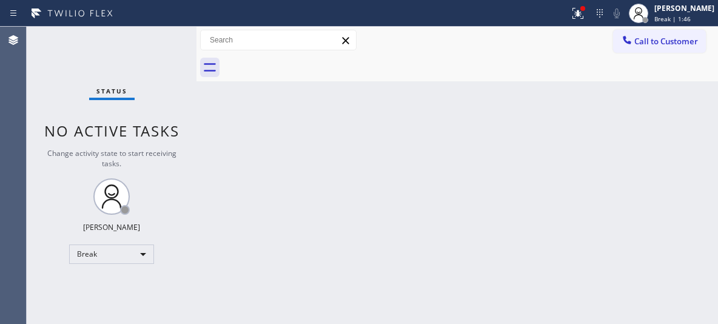
drag, startPoint x: 523, startPoint y: 177, endPoint x: 515, endPoint y: 164, distance: 15.0
click at [517, 172] on div "Back to Dashboard Change Sender ID Customers Technicians Select a contact Outbo…" at bounding box center [456, 175] width 521 height 297
click at [685, 10] on div "[PERSON_NAME]" at bounding box center [684, 8] width 60 height 10
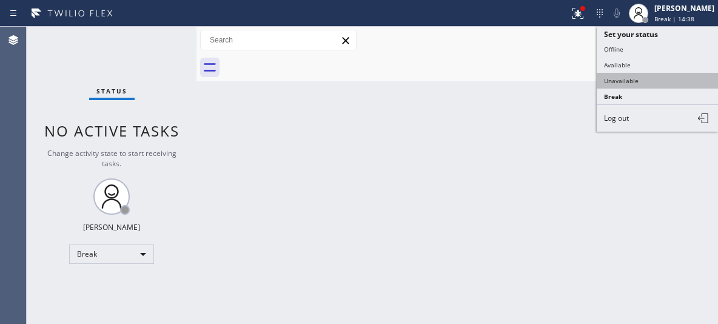
click at [632, 83] on button "Unavailable" at bounding box center [657, 81] width 121 height 16
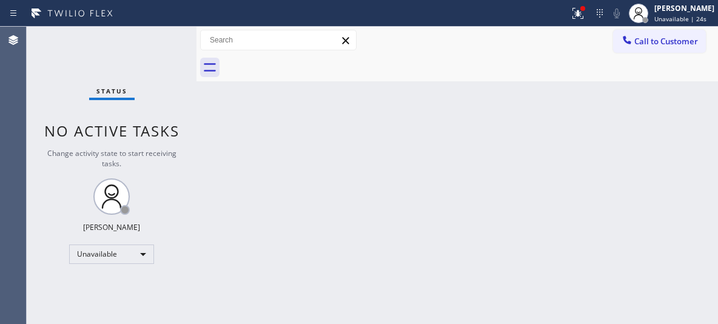
click at [521, 211] on div "Back to Dashboard Change Sender ID Customers Technicians Select a contact Outbo…" at bounding box center [456, 175] width 521 height 297
click at [665, 42] on span "Call to Customer" at bounding box center [666, 41] width 64 height 11
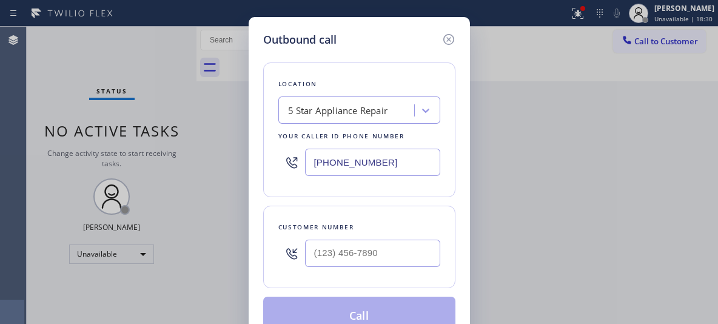
drag, startPoint x: 395, startPoint y: 155, endPoint x: 300, endPoint y: 154, distance: 95.8
click at [300, 154] on div "[PHONE_NUMBER]" at bounding box center [359, 161] width 162 height 39
paste input "47) 316-0758"
type input "[PHONE_NUMBER]"
click at [350, 242] on input "(___) ___-____" at bounding box center [372, 253] width 135 height 27
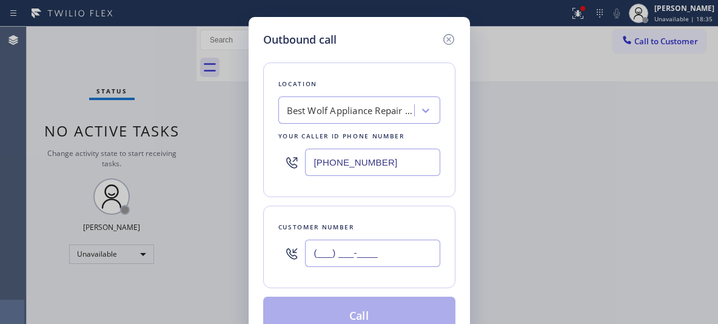
paste input "847) 436-5712"
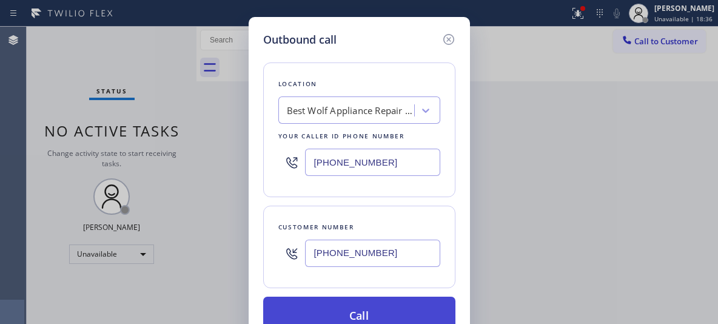
type input "[PHONE_NUMBER]"
click at [384, 312] on button "Call" at bounding box center [359, 315] width 192 height 39
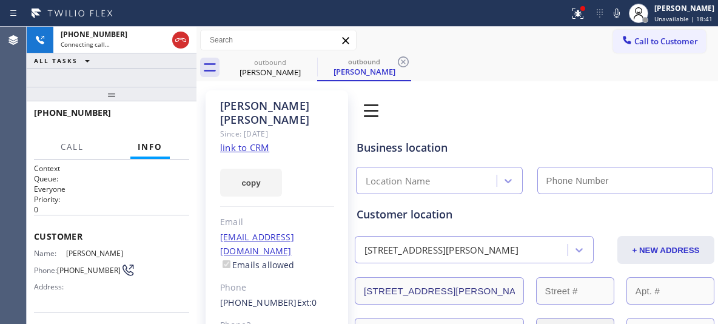
type input "[PHONE_NUMBER]"
click at [179, 81] on div "[PHONE_NUMBER] Connecting call… ALL TASKS ALL TASKS ACTIVE TASKS TASKS IN WRAP …" at bounding box center [112, 57] width 170 height 60
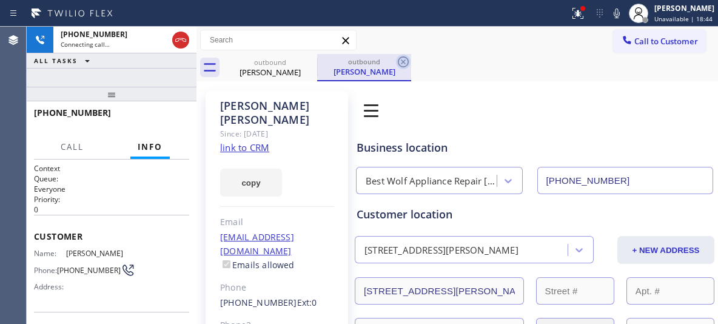
click at [403, 62] on icon at bounding box center [403, 61] width 11 height 11
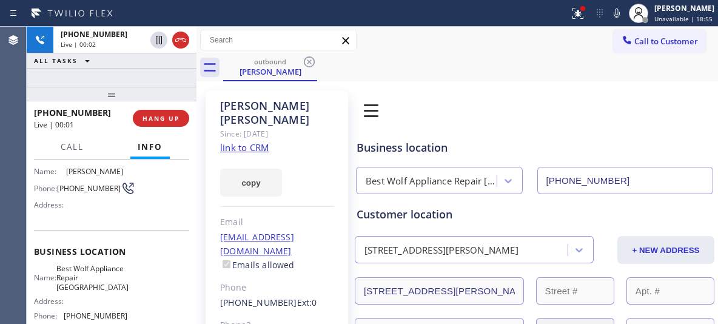
scroll to position [61, 0]
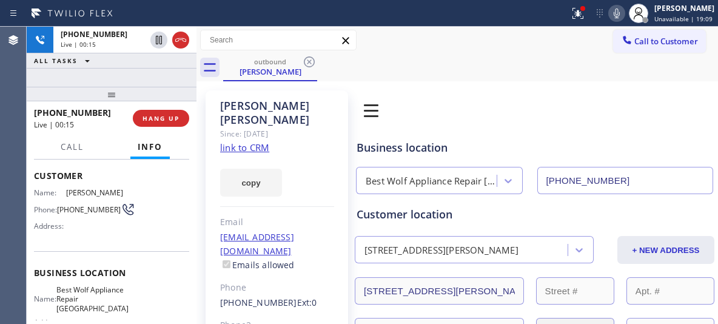
click at [620, 13] on icon at bounding box center [617, 13] width 6 height 10
click at [623, 13] on icon at bounding box center [616, 13] width 15 height 15
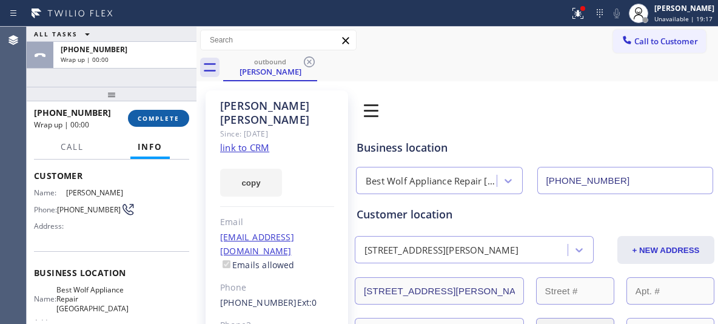
click at [161, 118] on span "COMPLETE" at bounding box center [159, 118] width 42 height 8
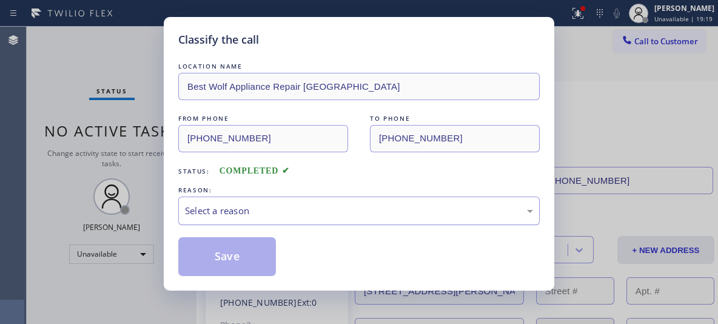
drag, startPoint x: 446, startPoint y: 216, endPoint x: 431, endPoint y: 216, distance: 15.2
click at [446, 216] on div "Select a reason" at bounding box center [359, 211] width 348 height 14
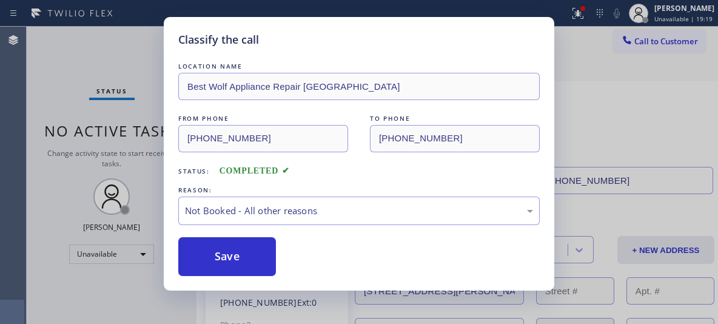
click at [235, 256] on button "Save" at bounding box center [227, 256] width 98 height 39
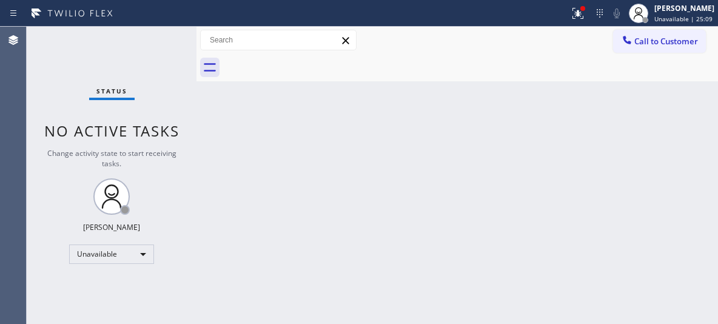
click at [512, 63] on div at bounding box center [470, 67] width 495 height 27
drag, startPoint x: 657, startPoint y: 35, endPoint x: 634, endPoint y: 36, distance: 23.0
click at [655, 37] on button "Call to Customer" at bounding box center [659, 41] width 93 height 23
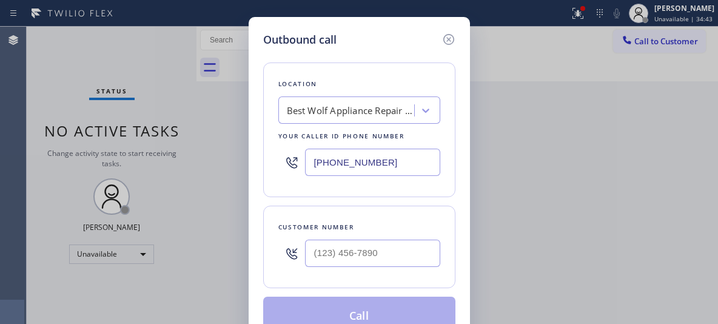
drag, startPoint x: 390, startPoint y: 162, endPoint x: 269, endPoint y: 157, distance: 121.4
click at [266, 158] on div "Location Best Wolf Appliance Repair [GEOGRAPHIC_DATA] Your caller id phone numb…" at bounding box center [359, 129] width 192 height 135
paste input "55) 731-4952"
type input "[PHONE_NUMBER]"
click at [355, 246] on input "(___) ___-____" at bounding box center [372, 253] width 135 height 27
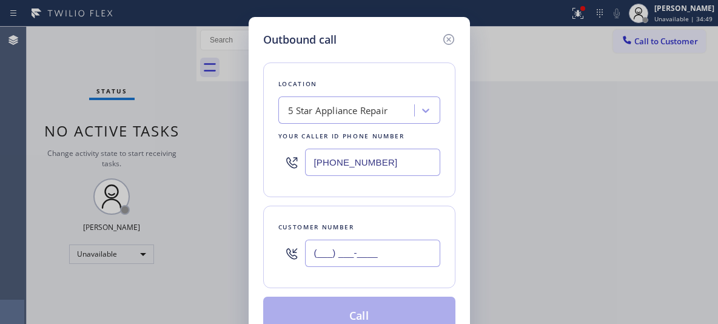
paste input "858) 692-9138"
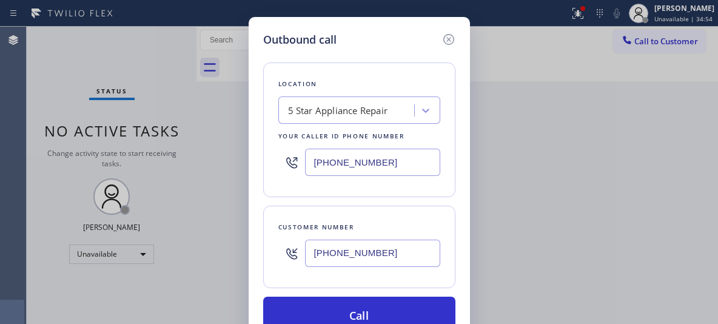
type input "[PHONE_NUMBER]"
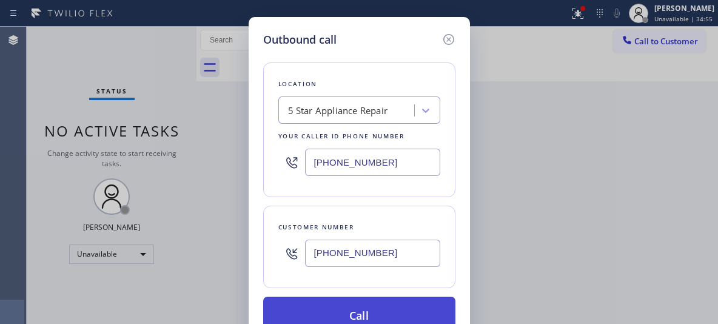
click at [375, 309] on button "Call" at bounding box center [359, 315] width 192 height 39
click at [366, 309] on button "Call" at bounding box center [359, 315] width 192 height 39
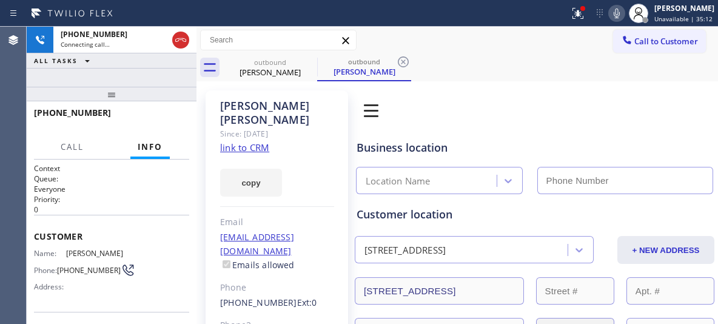
type input "[PHONE_NUMBER]"
click at [337, 66] on div "[PERSON_NAME]" at bounding box center [364, 71] width 92 height 11
click at [398, 61] on icon at bounding box center [403, 62] width 15 height 15
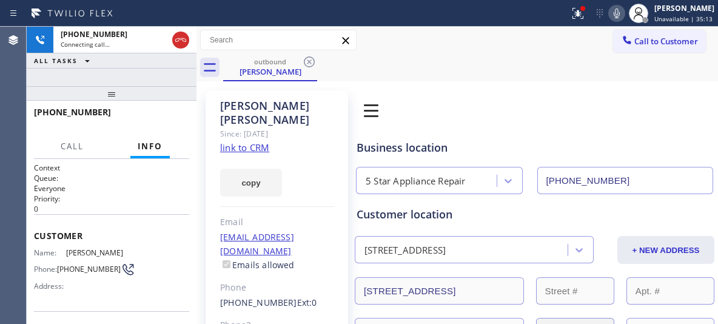
click at [111, 86] on div at bounding box center [112, 93] width 170 height 15
drag, startPoint x: 115, startPoint y: 99, endPoint x: 113, endPoint y: 67, distance: 32.2
click at [116, 69] on div "[PHONE_NUMBER] Connecting call… ALL TASKS ALL TASKS ACTIVE TASKS TASKS IN WRAP …" at bounding box center [112, 175] width 170 height 297
click at [159, 116] on span "HANG UP" at bounding box center [160, 117] width 37 height 8
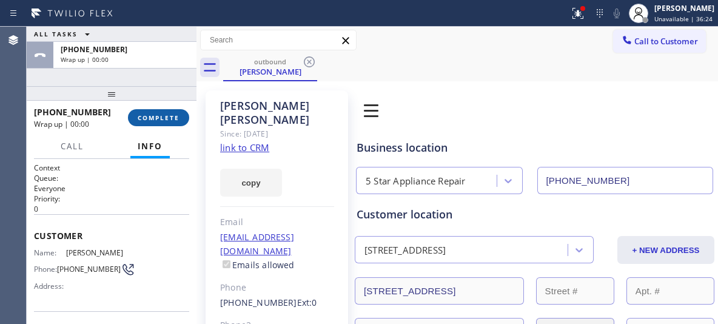
click at [160, 115] on span "COMPLETE" at bounding box center [159, 117] width 42 height 8
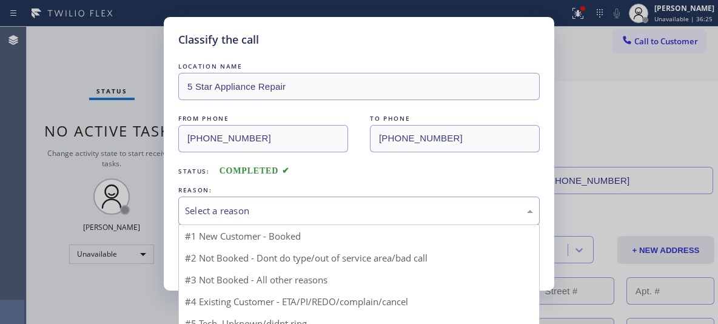
click at [390, 219] on div "Select a reason" at bounding box center [358, 210] width 361 height 28
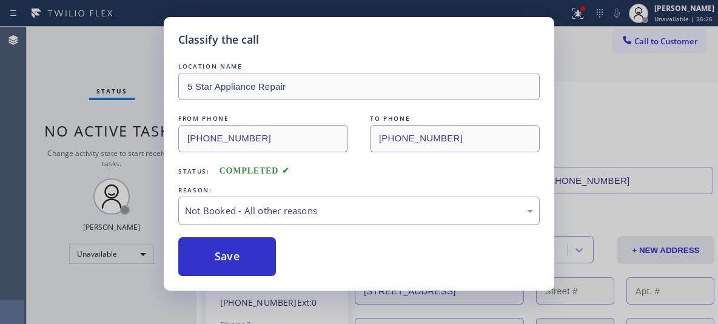
click at [243, 254] on button "Save" at bounding box center [227, 256] width 98 height 39
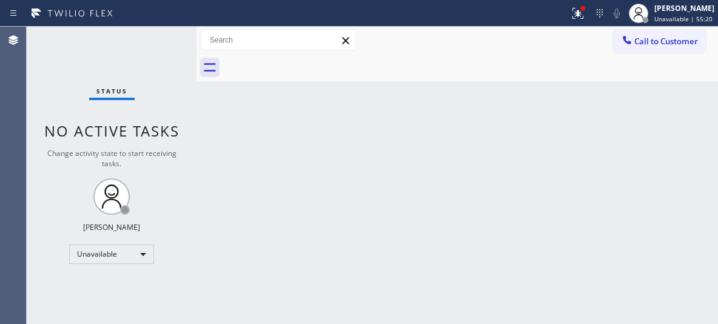
click at [532, 164] on div "Back to Dashboard Change Sender ID Customers Technicians Select a contact Outbo…" at bounding box center [456, 175] width 521 height 297
